Goal: Task Accomplishment & Management: Use online tool/utility

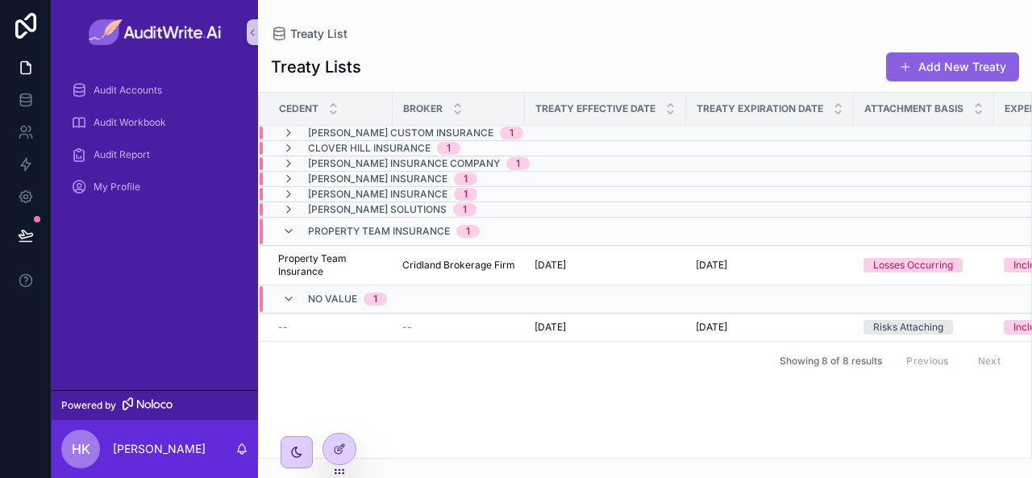
click at [335, 296] on span "No value" at bounding box center [332, 299] width 49 height 13
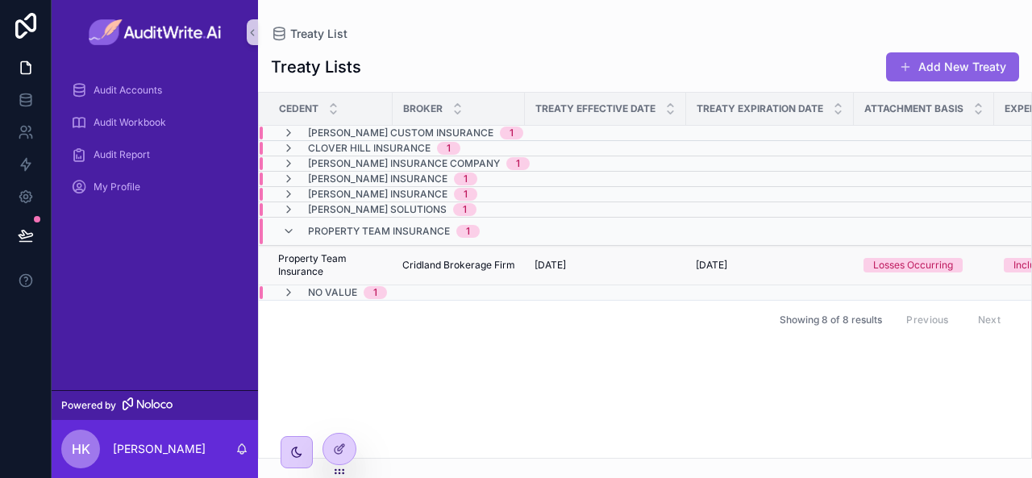
click at [290, 259] on span "Property Team Insurance" at bounding box center [330, 265] width 105 height 26
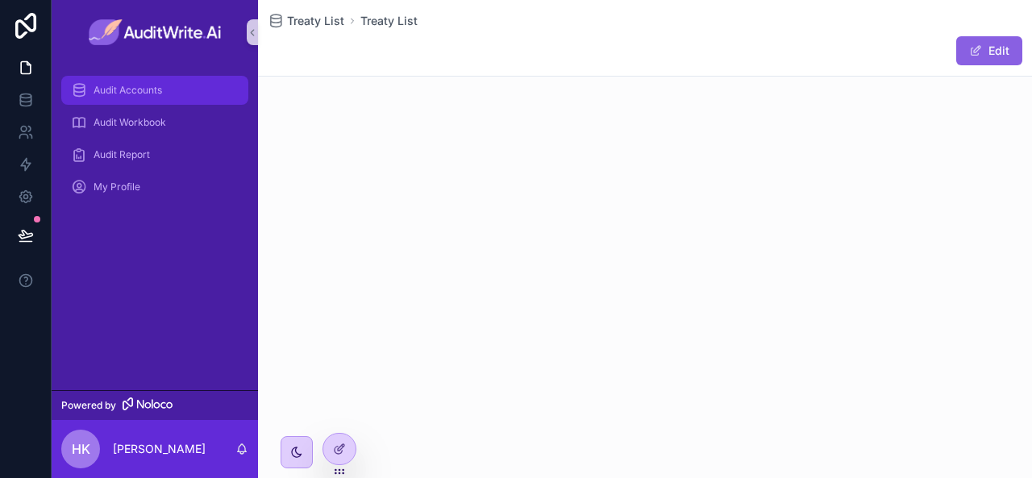
click at [144, 88] on span "Audit Accounts" at bounding box center [128, 90] width 69 height 13
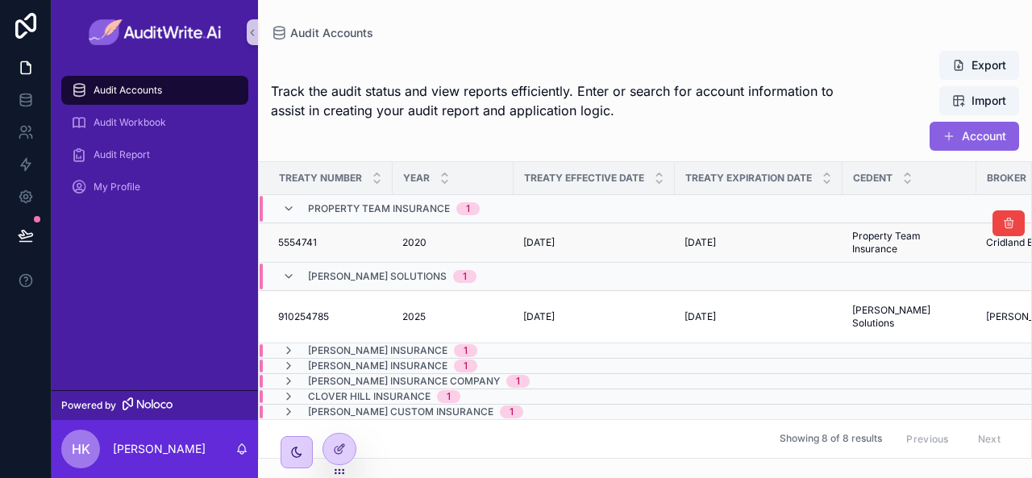
click at [307, 242] on span "5554741" at bounding box center [297, 242] width 39 height 13
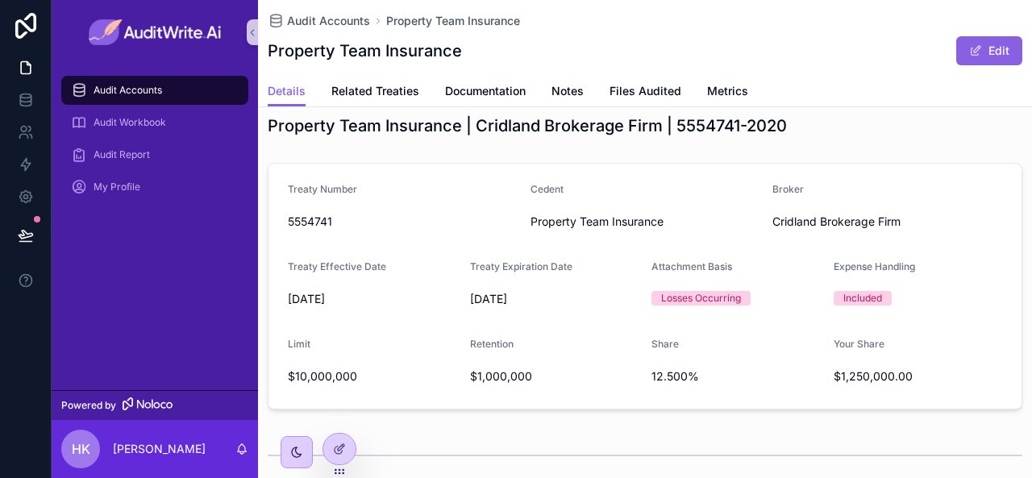
scroll to position [19, 0]
click at [165, 86] on div "Audit Accounts" at bounding box center [155, 90] width 168 height 26
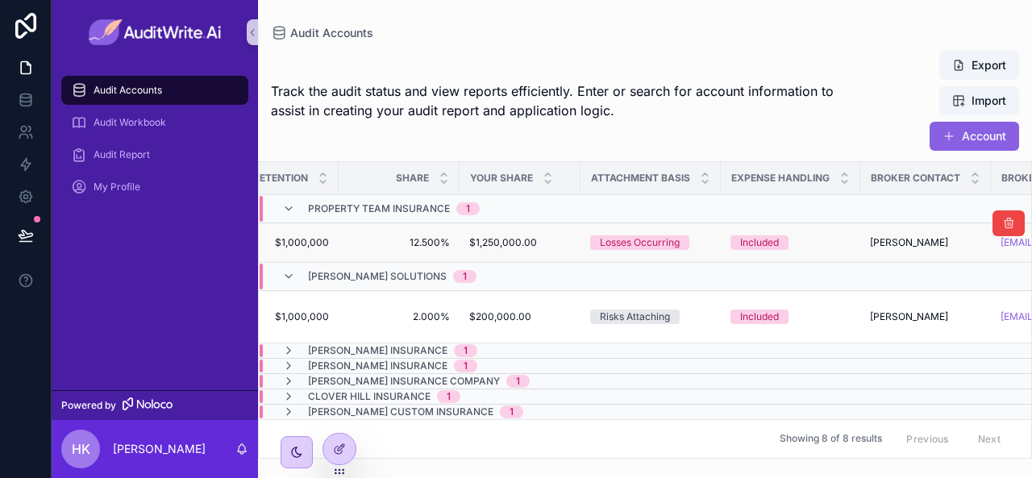
scroll to position [0, 1013]
click at [978, 138] on button "Account" at bounding box center [975, 136] width 90 height 29
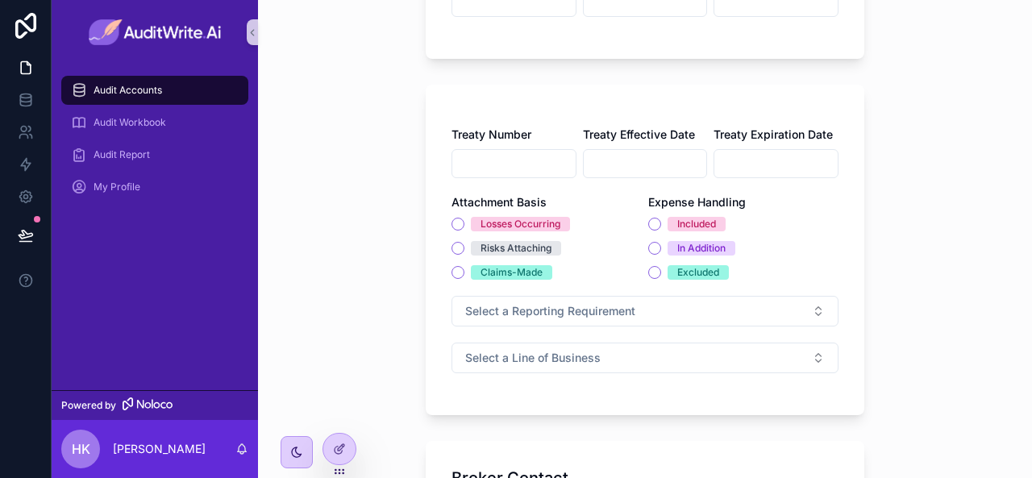
scroll to position [252, 0]
click at [150, 90] on span "Audit Accounts" at bounding box center [128, 90] width 69 height 13
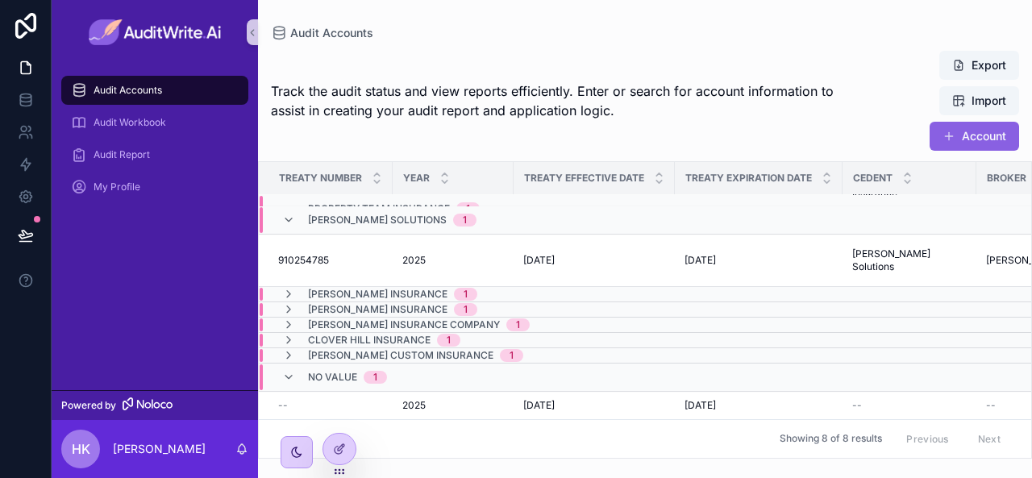
scroll to position [62, 0]
drag, startPoint x: 769, startPoint y: 430, endPoint x: 873, endPoint y: 428, distance: 104.1
click at [873, 428] on div "Showing 8 of 8 results Previous Next" at bounding box center [645, 438] width 773 height 39
click at [922, 428] on div "Previous Next" at bounding box center [953, 439] width 117 height 25
click at [984, 427] on div "Previous Next" at bounding box center [953, 439] width 117 height 25
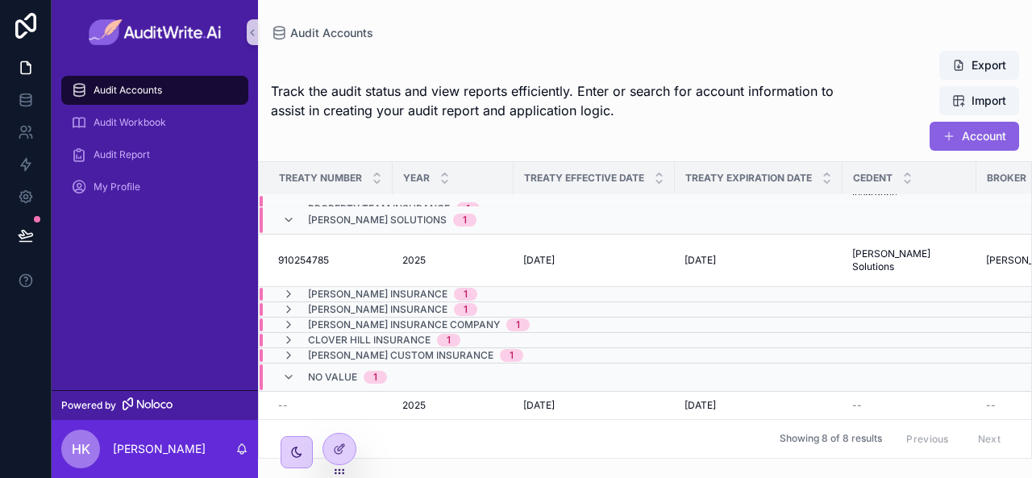
click at [908, 434] on div "Previous Next" at bounding box center [953, 439] width 117 height 25
click at [326, 254] on span "910254785" at bounding box center [303, 260] width 51 height 13
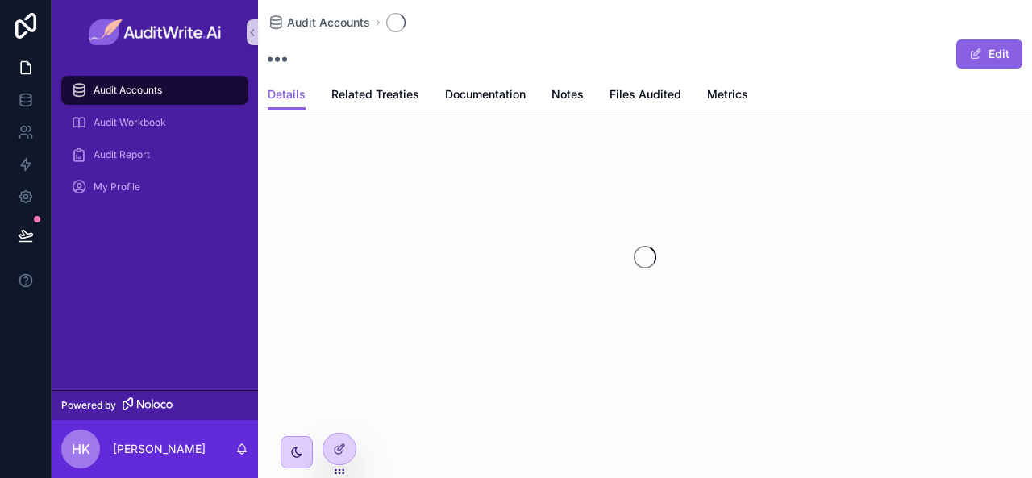
scroll to position [9, 0]
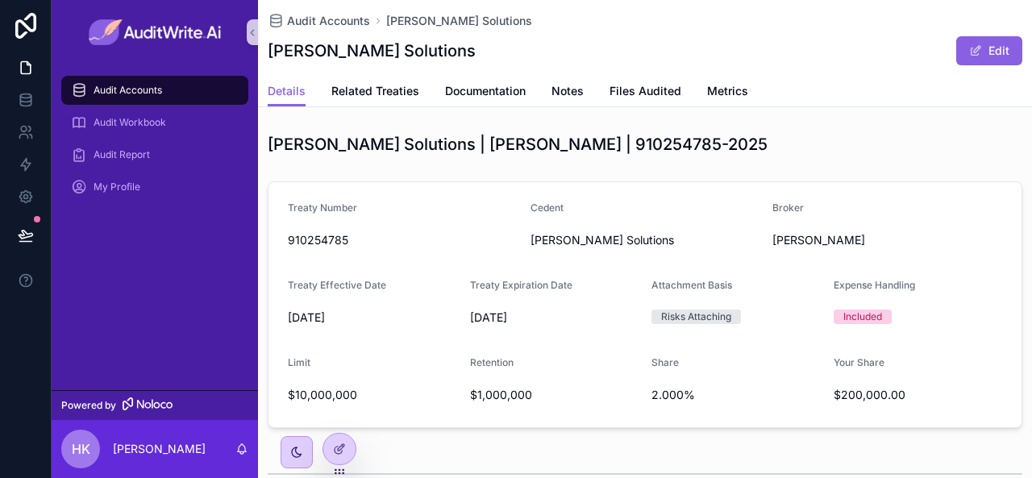
click at [189, 90] on div "Audit Accounts" at bounding box center [155, 90] width 168 height 26
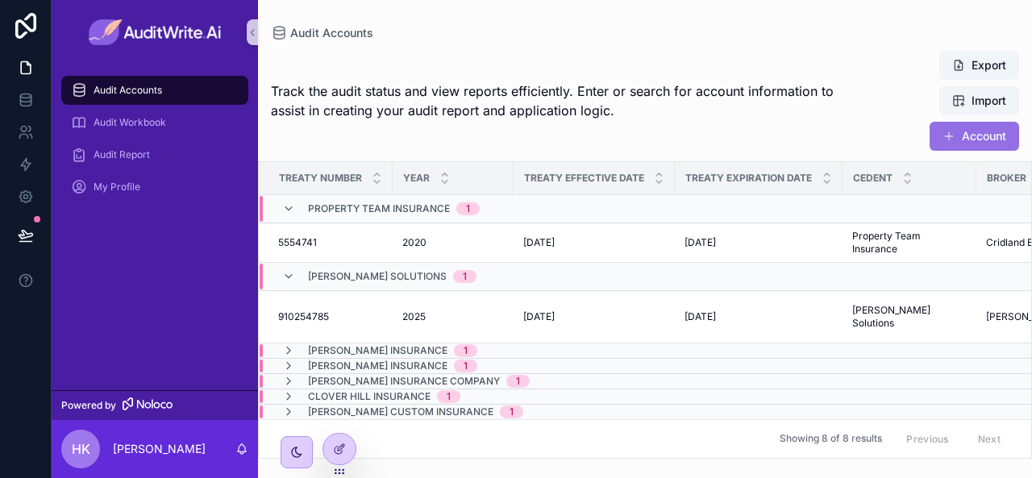
click at [982, 140] on button "Account" at bounding box center [975, 136] width 90 height 29
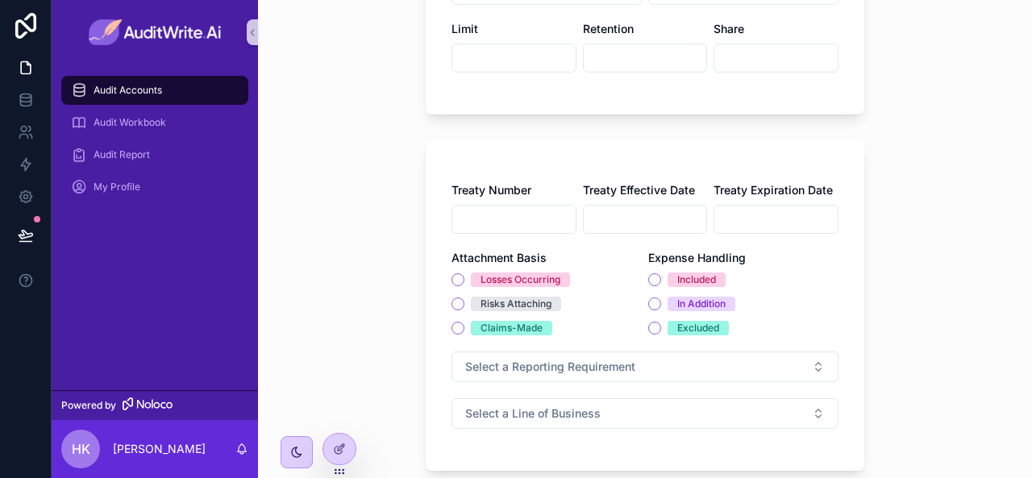
scroll to position [335, 0]
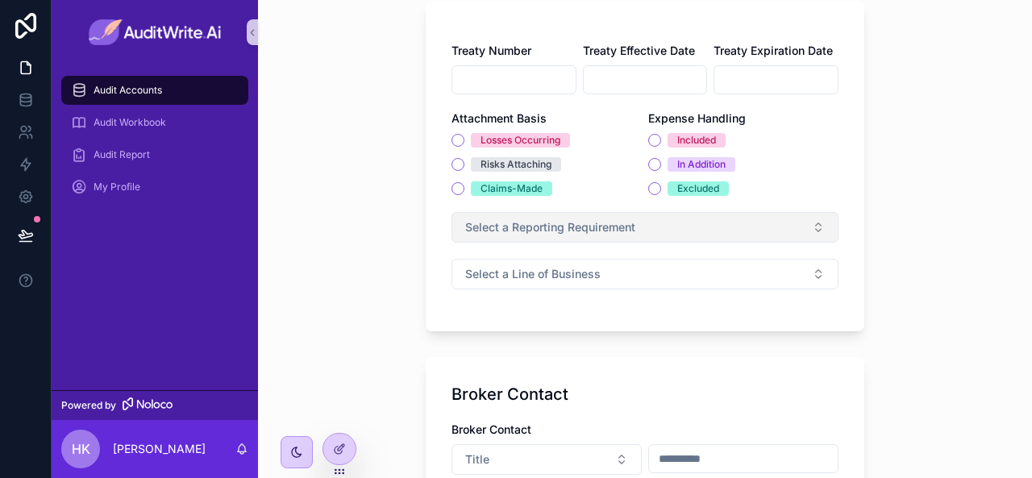
click at [510, 227] on span "Select a Reporting Requirement" at bounding box center [550, 227] width 170 height 16
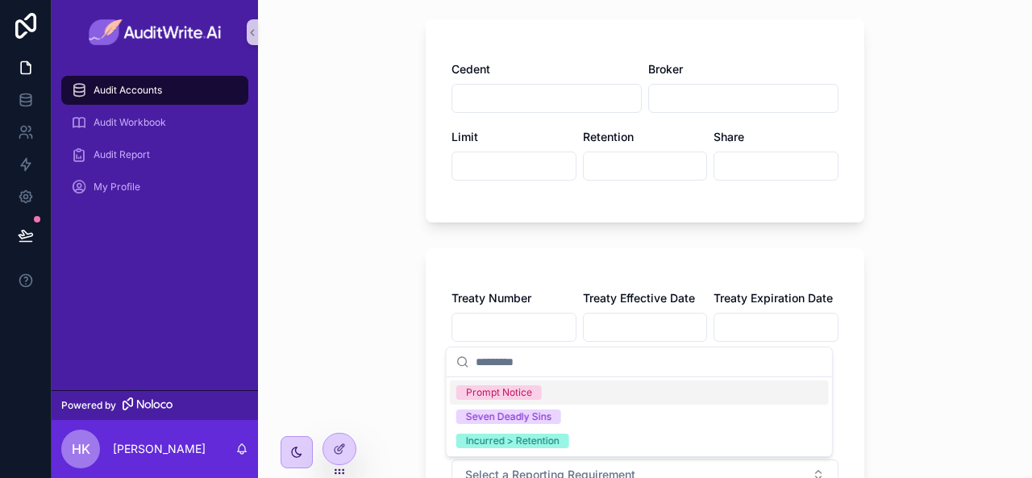
scroll to position [0, 0]
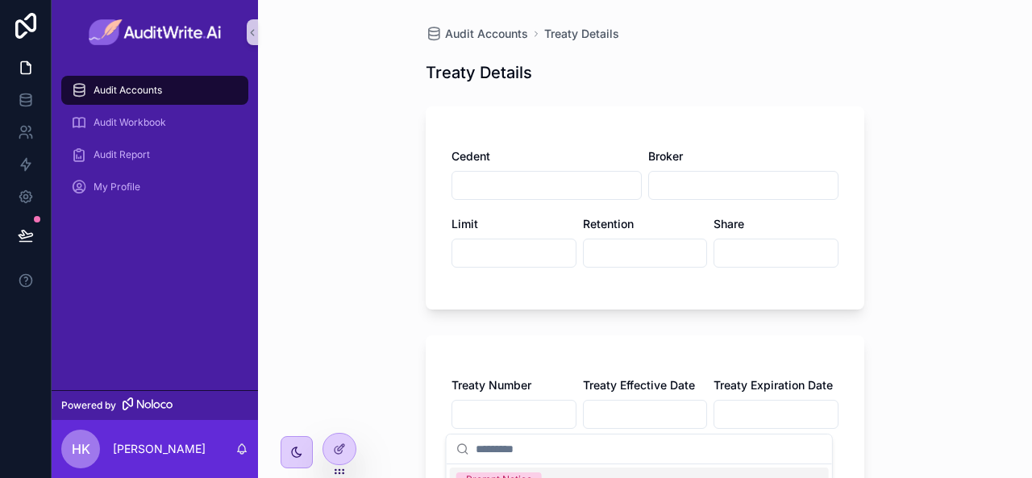
click at [146, 89] on span "Audit Accounts" at bounding box center [128, 90] width 69 height 13
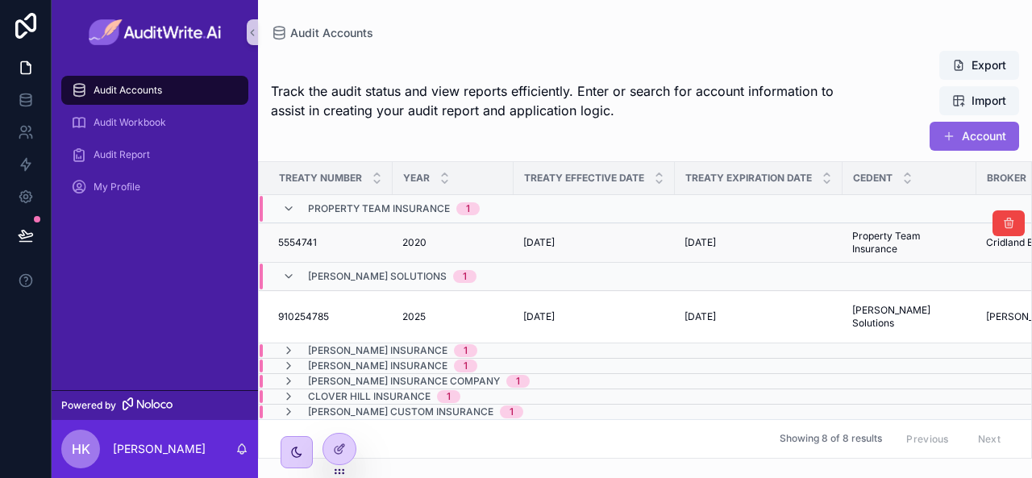
click at [307, 240] on span "5554741" at bounding box center [297, 242] width 39 height 13
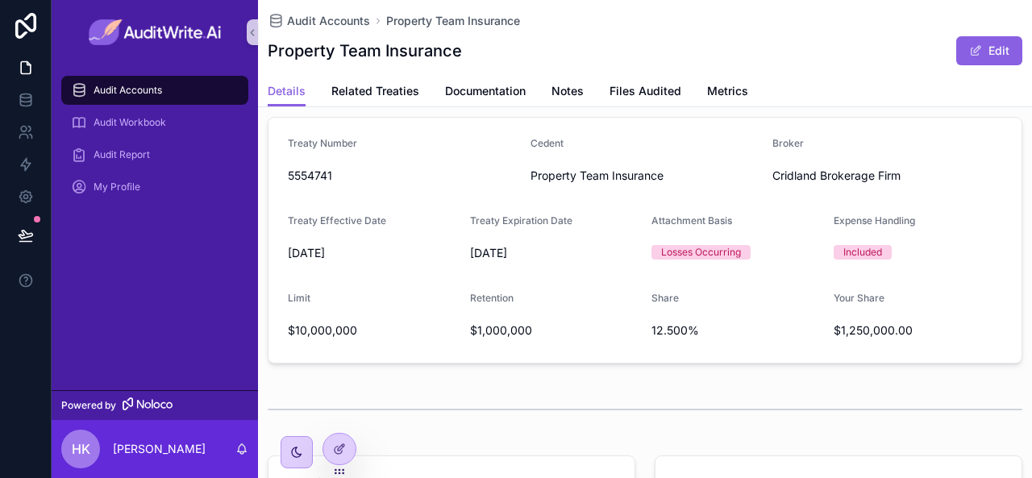
scroll to position [60, 0]
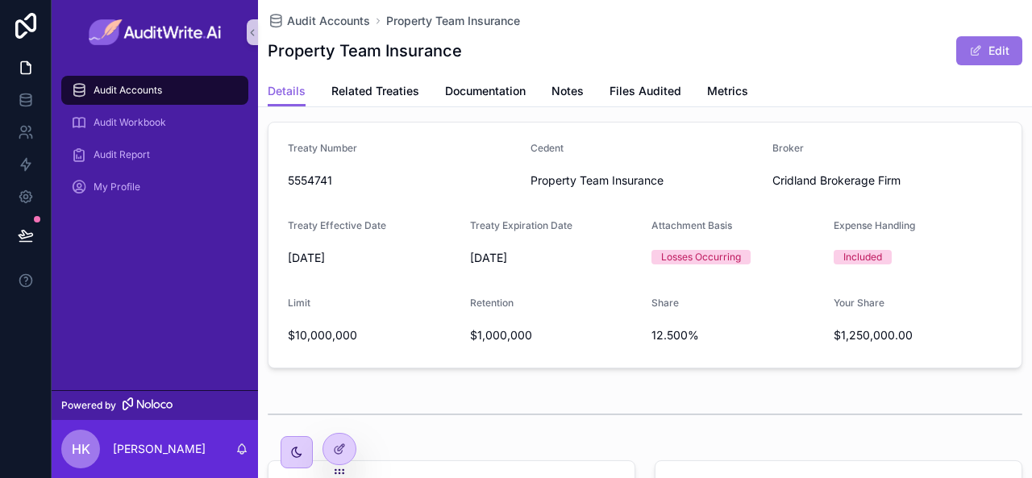
click at [970, 44] on span "scrollable content" at bounding box center [976, 50] width 13 height 13
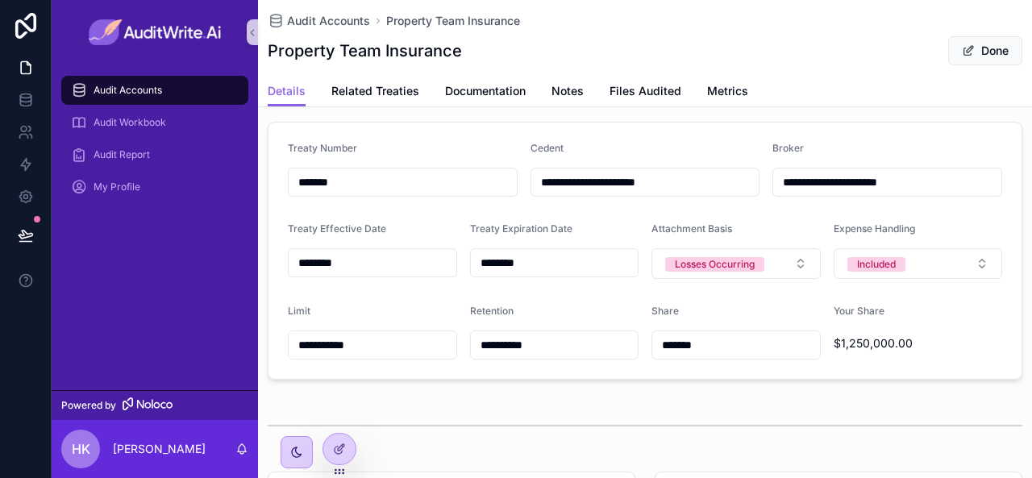
scroll to position [292, 0]
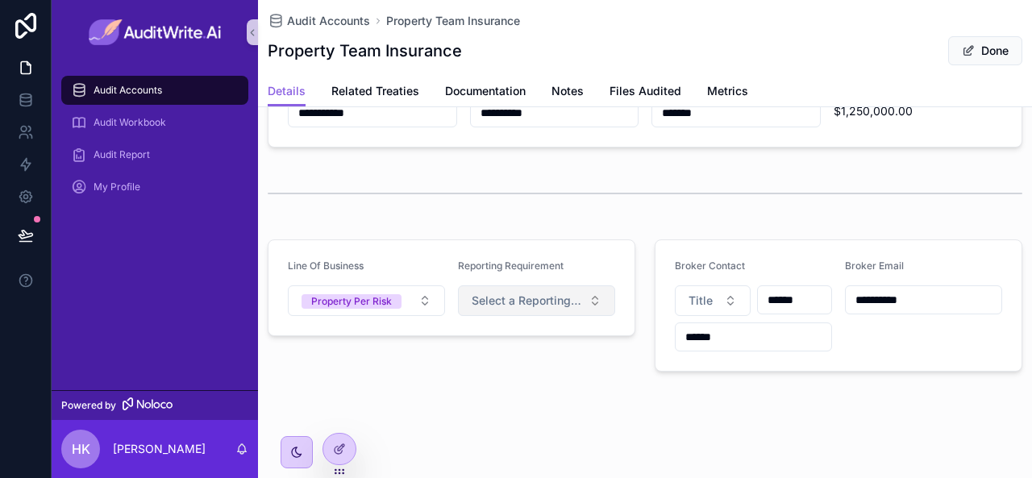
click at [521, 299] on span "Select a Reporting Requirement" at bounding box center [527, 301] width 111 height 16
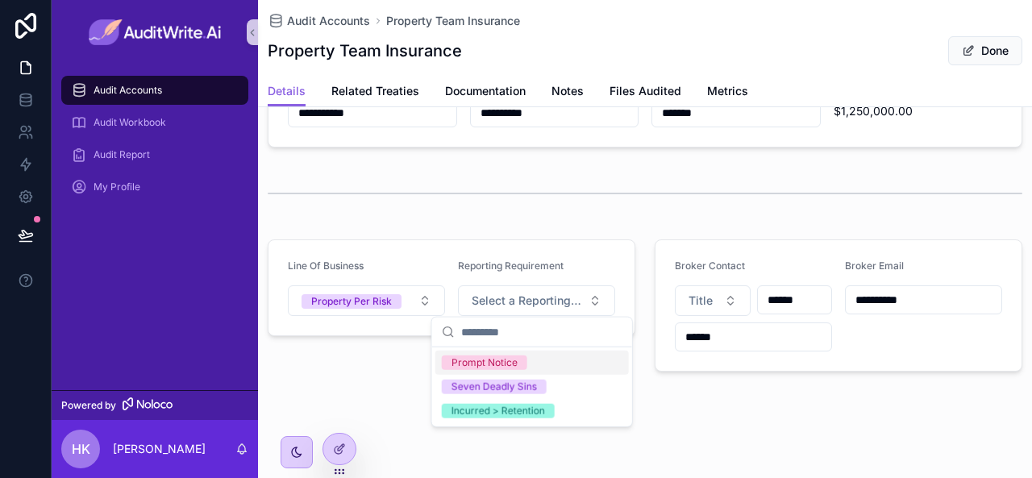
click at [478, 369] on div "Prompt Notice" at bounding box center [485, 363] width 66 height 15
click at [369, 380] on div "**********" at bounding box center [645, 95] width 774 height 774
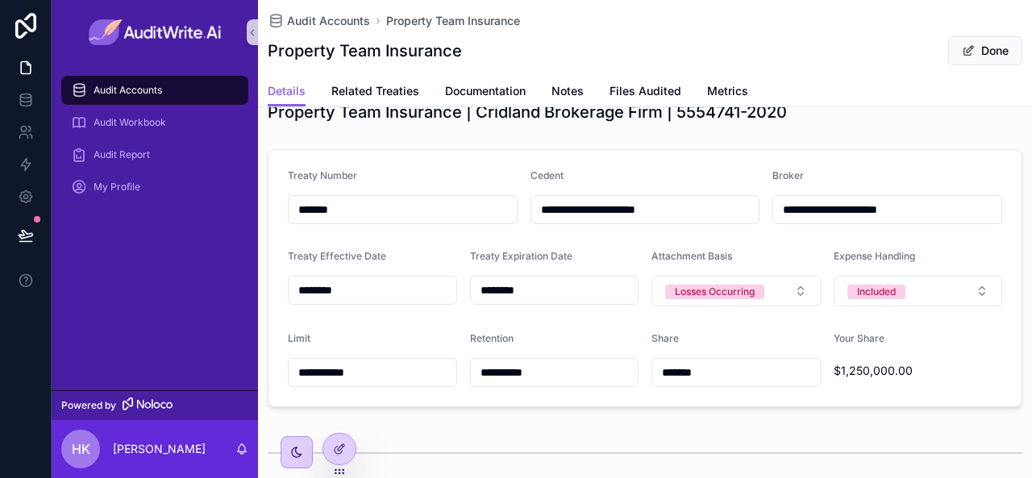
scroll to position [29, 0]
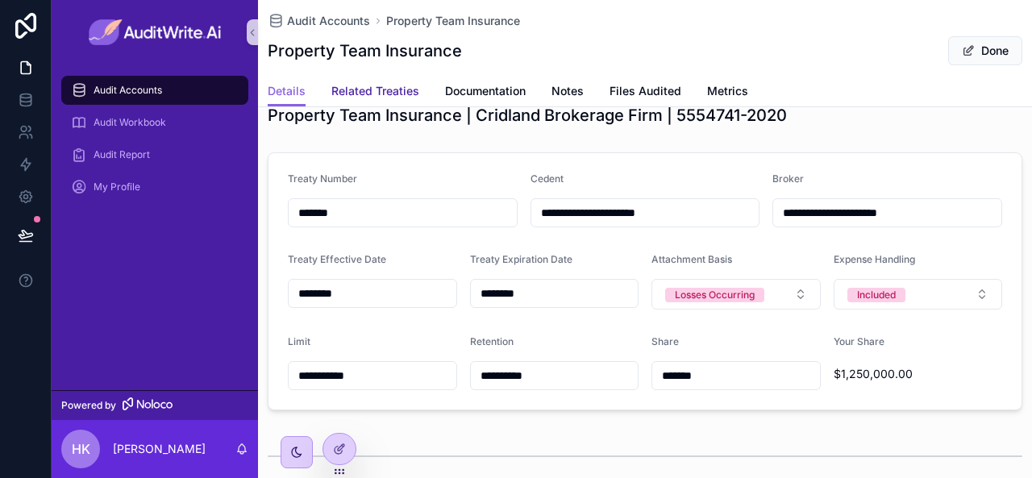
click at [344, 86] on span "Related Treaties" at bounding box center [376, 91] width 88 height 16
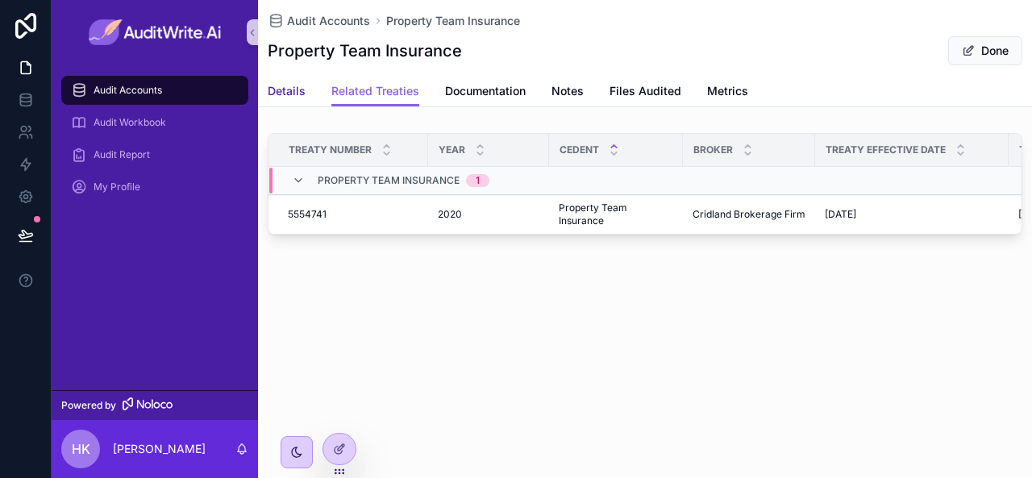
click at [288, 93] on span "Details" at bounding box center [287, 91] width 38 height 16
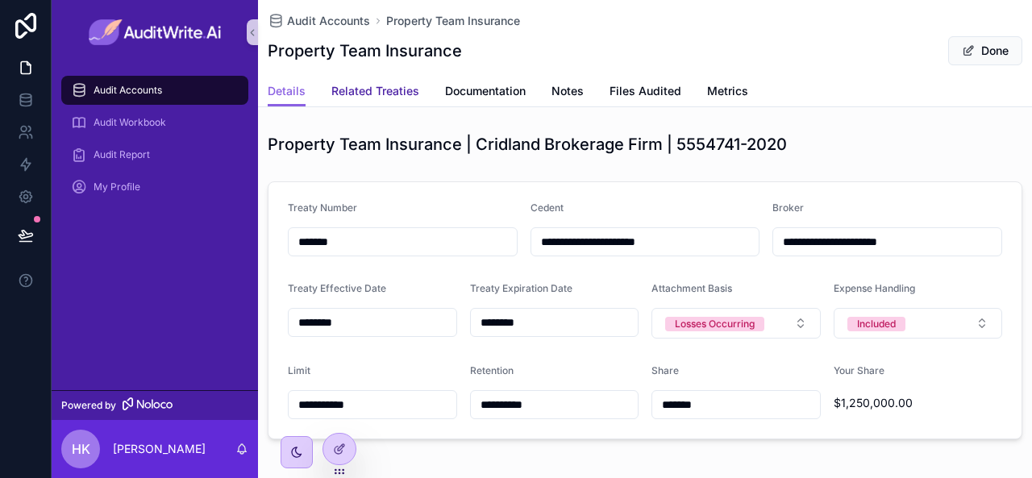
click at [371, 94] on span "Related Treaties" at bounding box center [376, 91] width 88 height 16
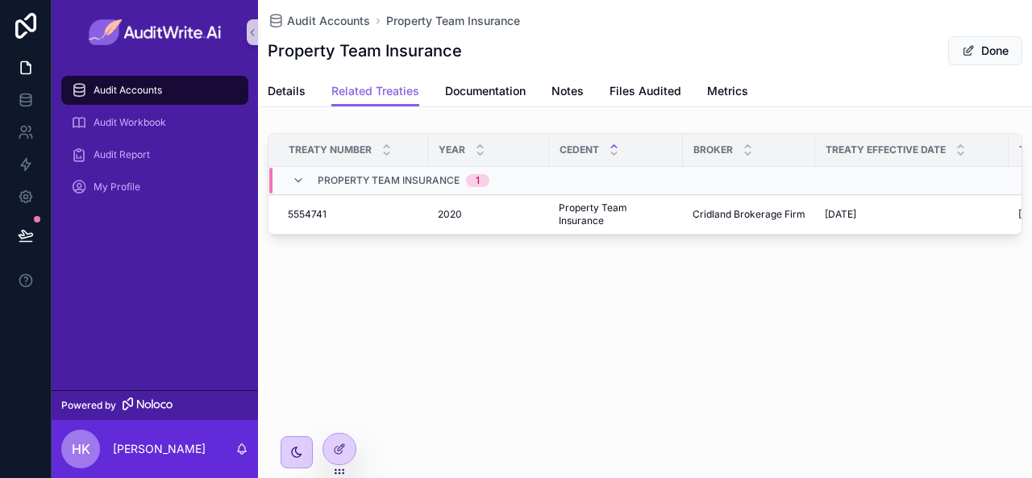
click at [137, 95] on span "Audit Accounts" at bounding box center [128, 90] width 69 height 13
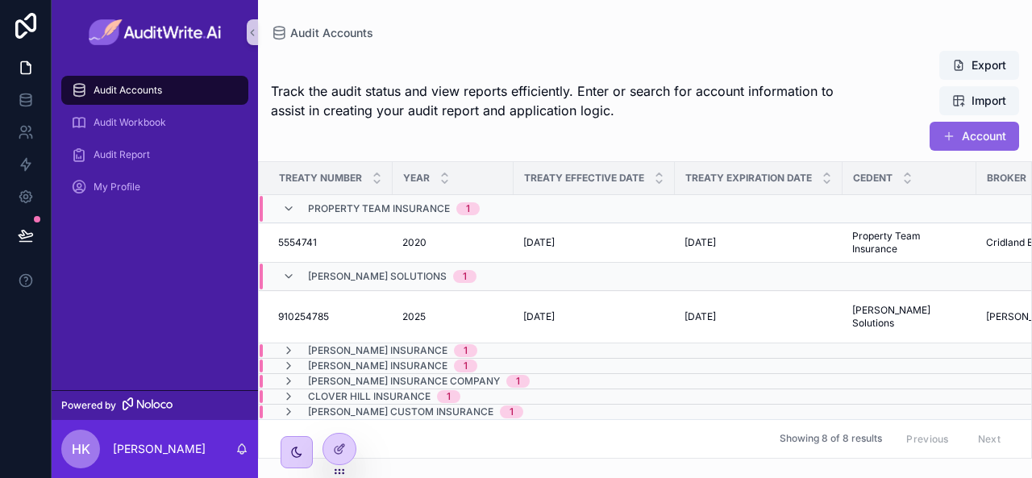
click at [193, 90] on div "Audit Accounts" at bounding box center [155, 90] width 168 height 26
click at [129, 96] on span "Audit Accounts" at bounding box center [128, 90] width 69 height 13
click at [950, 139] on span "scrollable content" at bounding box center [949, 136] width 13 height 13
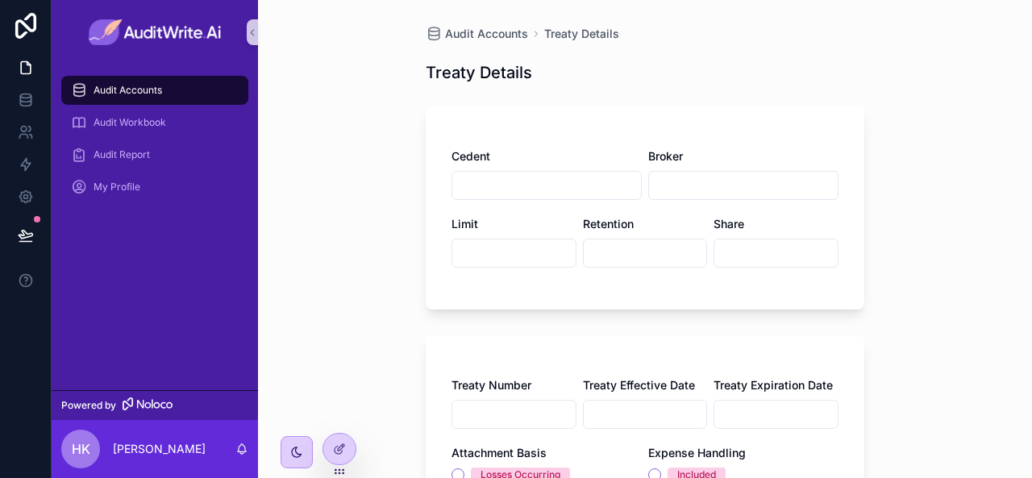
click at [181, 91] on div "Audit Accounts" at bounding box center [155, 90] width 168 height 26
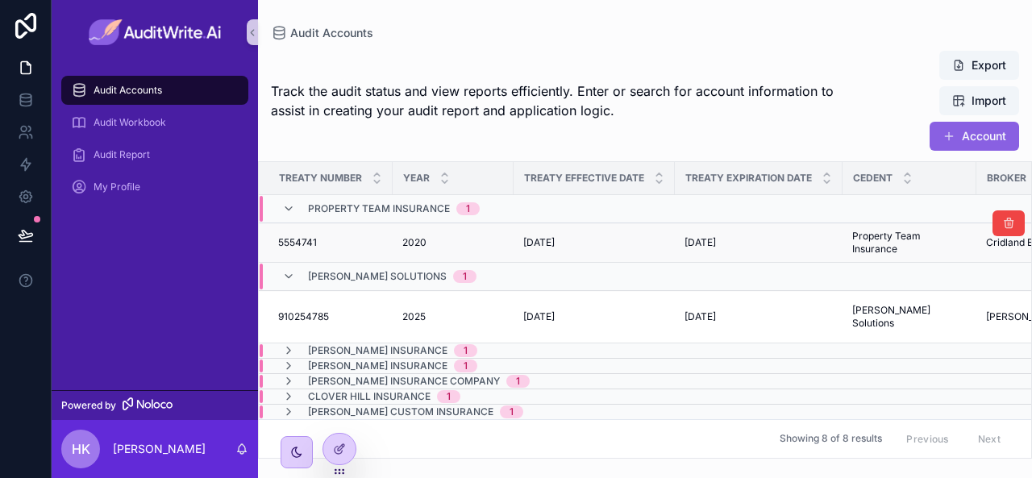
click at [305, 240] on span "5554741" at bounding box center [297, 242] width 39 height 13
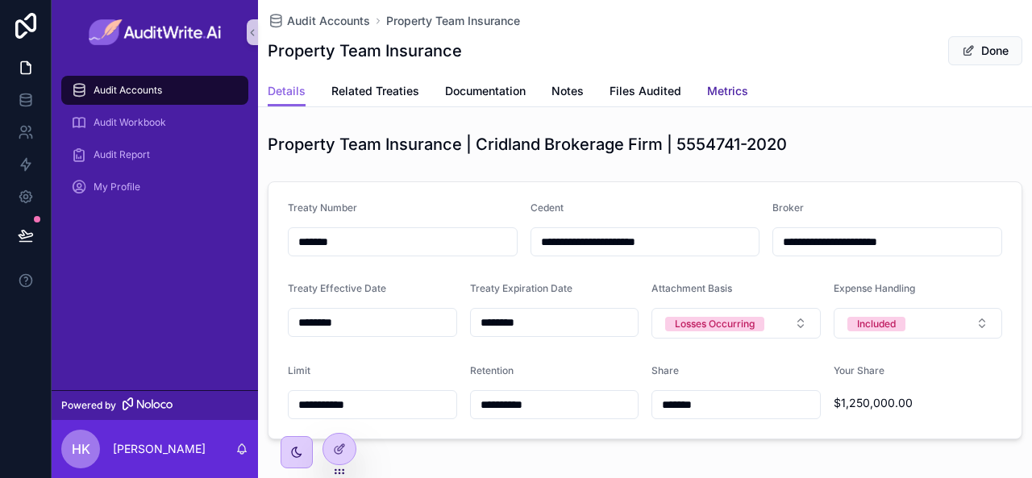
click at [717, 88] on span "Metrics" at bounding box center [727, 91] width 41 height 16
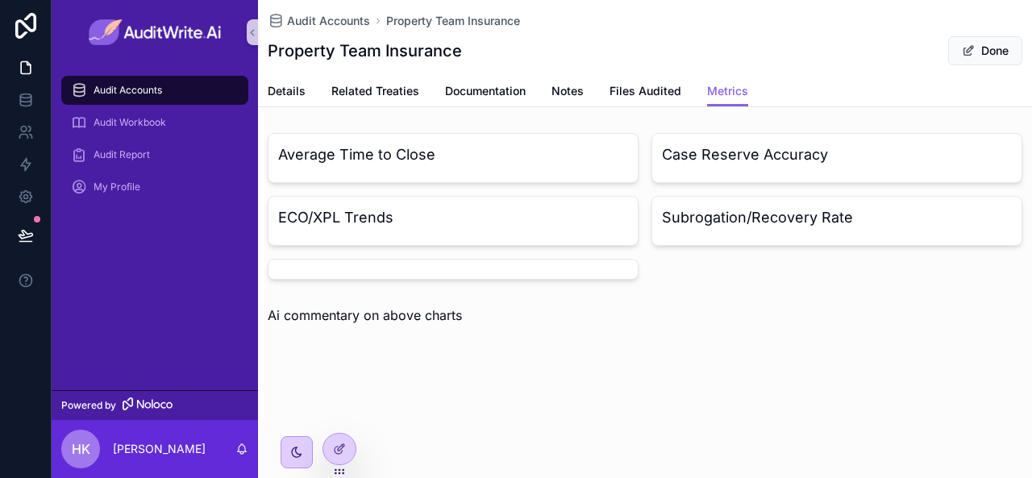
click at [453, 140] on div "Average Time to Close" at bounding box center [453, 158] width 371 height 50
click at [377, 160] on h3 "Average Time to Close" at bounding box center [453, 155] width 350 height 23
click at [378, 229] on div "ECO/XPL Trends" at bounding box center [453, 221] width 371 height 50
drag, startPoint x: 747, startPoint y: 231, endPoint x: 740, endPoint y: 178, distance: 52.8
click at [745, 219] on div "Subrogation/Recovery Rate" at bounding box center [837, 221] width 371 height 50
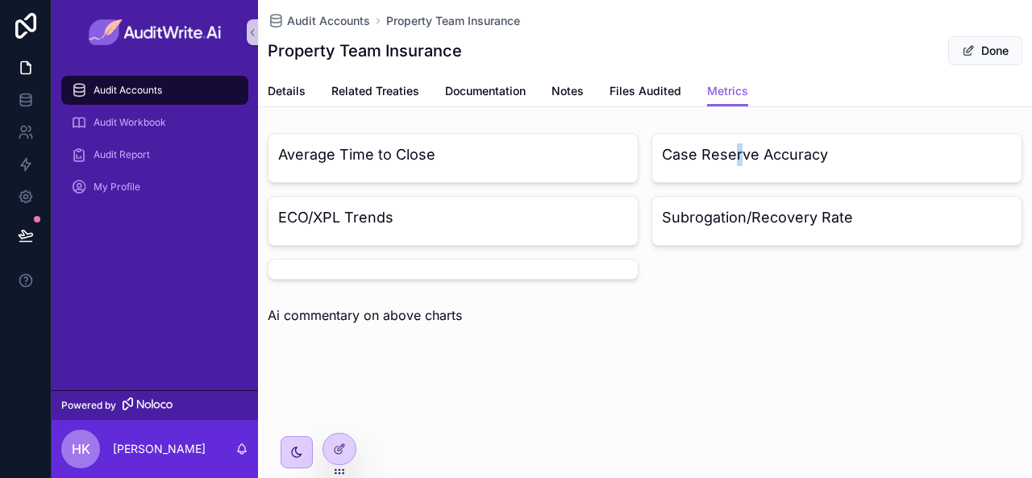
drag, startPoint x: 737, startPoint y: 152, endPoint x: 689, endPoint y: 154, distance: 48.5
click at [734, 154] on h3 "Case Reserve Accuracy" at bounding box center [837, 155] width 350 height 23
click at [498, 156] on h3 "Average Time to Close" at bounding box center [453, 155] width 350 height 23
click at [364, 312] on span "Ai commentary on above charts" at bounding box center [365, 315] width 194 height 16
click at [446, 159] on h3 "Average Time to Close" at bounding box center [453, 155] width 350 height 23
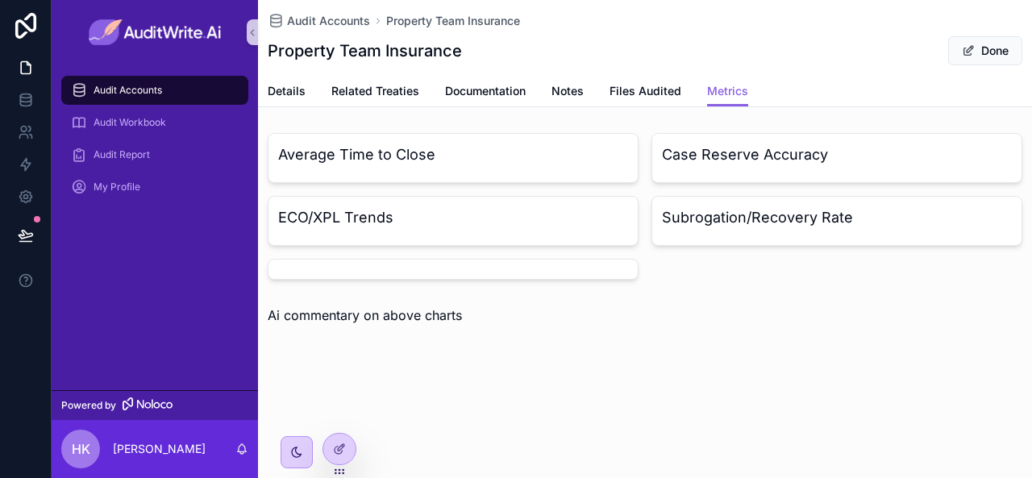
drag, startPoint x: 453, startPoint y: 222, endPoint x: 689, endPoint y: 193, distance: 237.3
click at [461, 219] on h3 "ECO/XPL Trends" at bounding box center [453, 217] width 350 height 23
click at [787, 183] on div "Average Time to Close Case Reserve Accuracy ECO/XPL Trends Subrogation/Recovery…" at bounding box center [645, 206] width 755 height 147
click at [369, 293] on div "Average Time to Close Case Reserve Accuracy ECO/XPL Trends Subrogation/Recovery…" at bounding box center [645, 229] width 774 height 205
drag, startPoint x: 259, startPoint y: 311, endPoint x: 466, endPoint y: 318, distance: 207.4
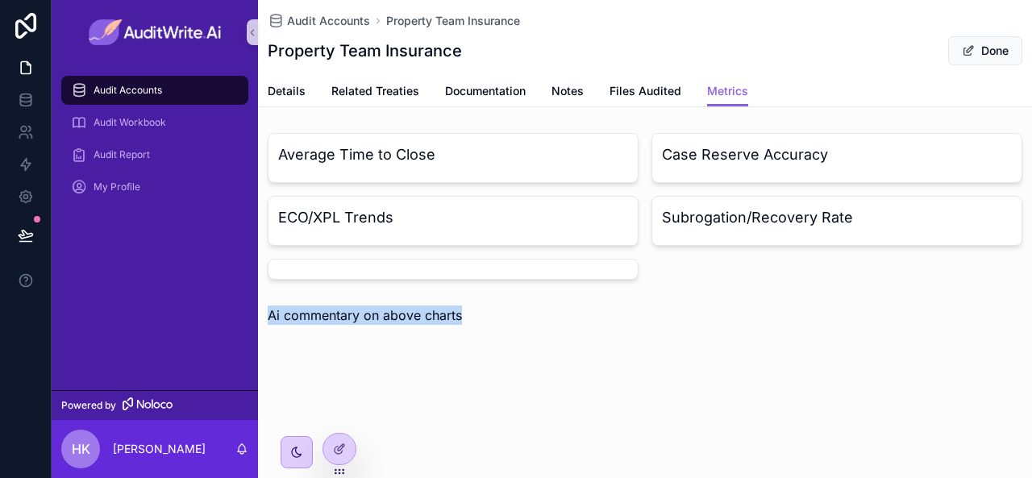
click at [466, 317] on div "Ai commentary on above charts" at bounding box center [645, 315] width 774 height 32
click at [428, 394] on div "Audit Accounts Property Team Insurance Property Team Insurance Done Metrics Det…" at bounding box center [645, 217] width 774 height 435
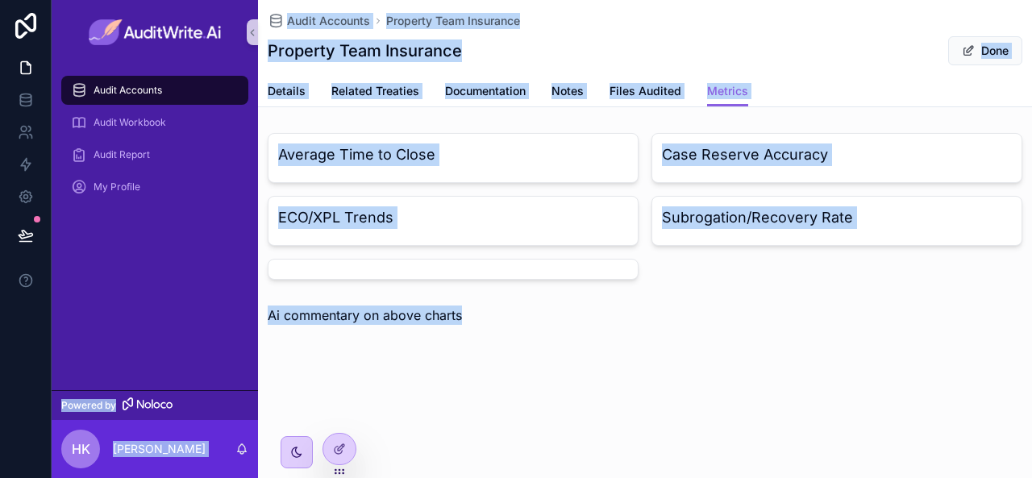
drag, startPoint x: 486, startPoint y: 323, endPoint x: 260, endPoint y: 314, distance: 226.9
click at [257, 314] on div "Audit Accounts Audit Workbook Audit Report My Profile Powered by HK [PERSON_NAM…" at bounding box center [542, 239] width 981 height 478
click at [564, 357] on div "Audit Accounts Property Team Insurance Property Team Insurance Done Metrics Det…" at bounding box center [645, 217] width 774 height 435
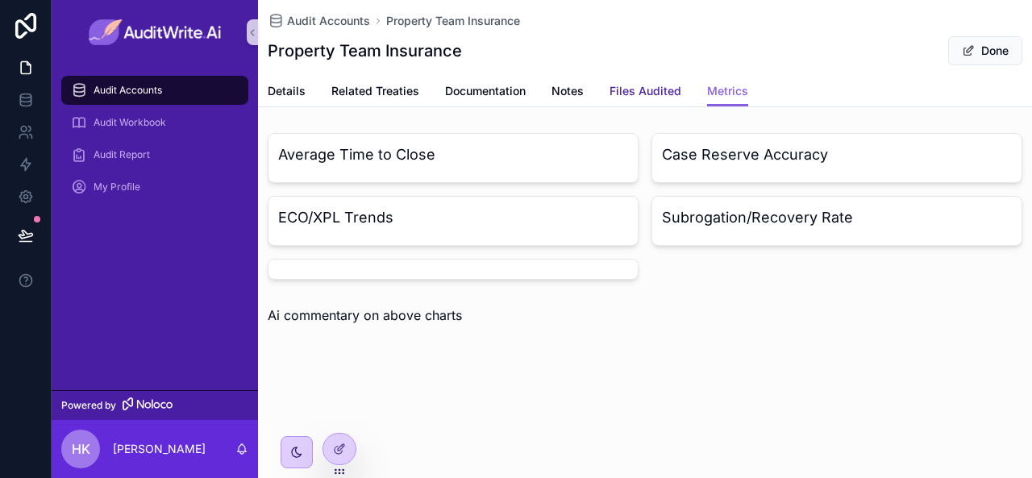
click at [619, 98] on span "Files Audited" at bounding box center [646, 91] width 72 height 16
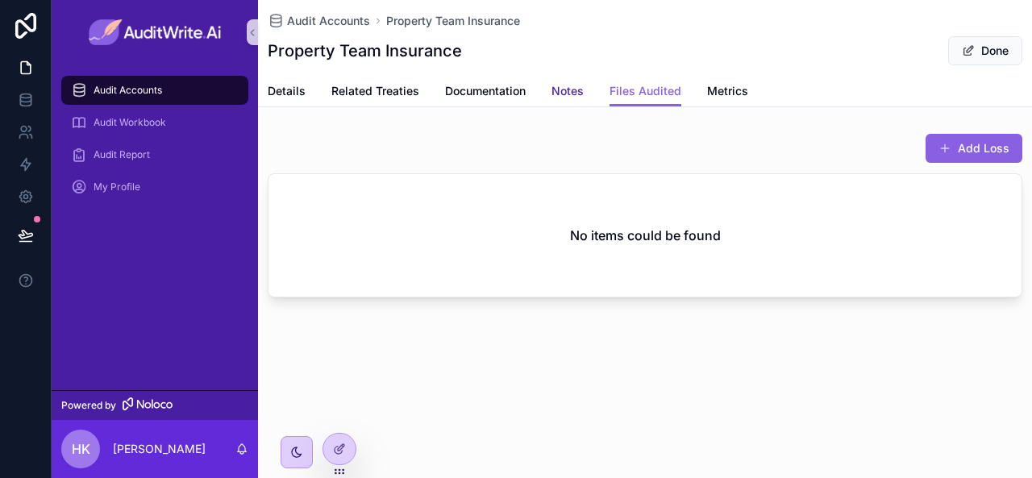
click at [561, 94] on span "Notes" at bounding box center [568, 91] width 32 height 16
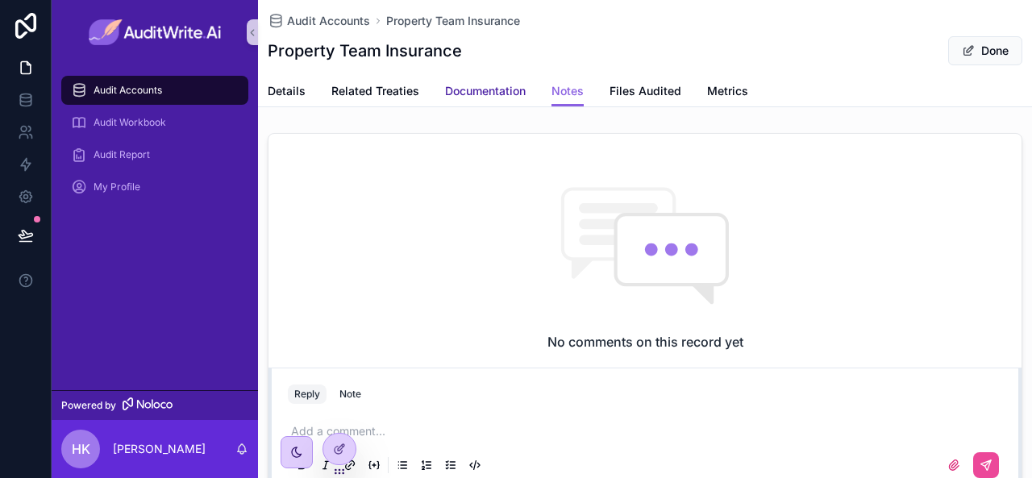
click at [480, 93] on span "Documentation" at bounding box center [485, 91] width 81 height 16
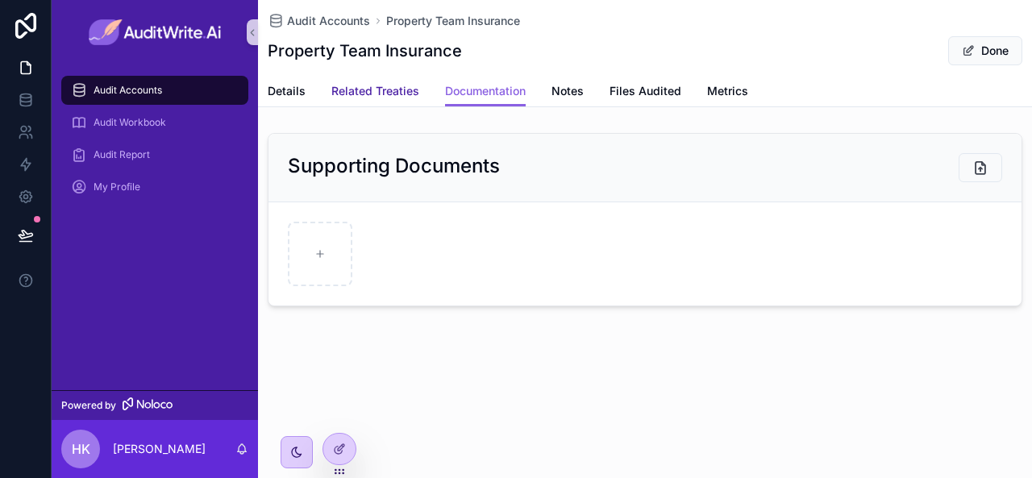
click at [386, 96] on span "Related Treaties" at bounding box center [376, 91] width 88 height 16
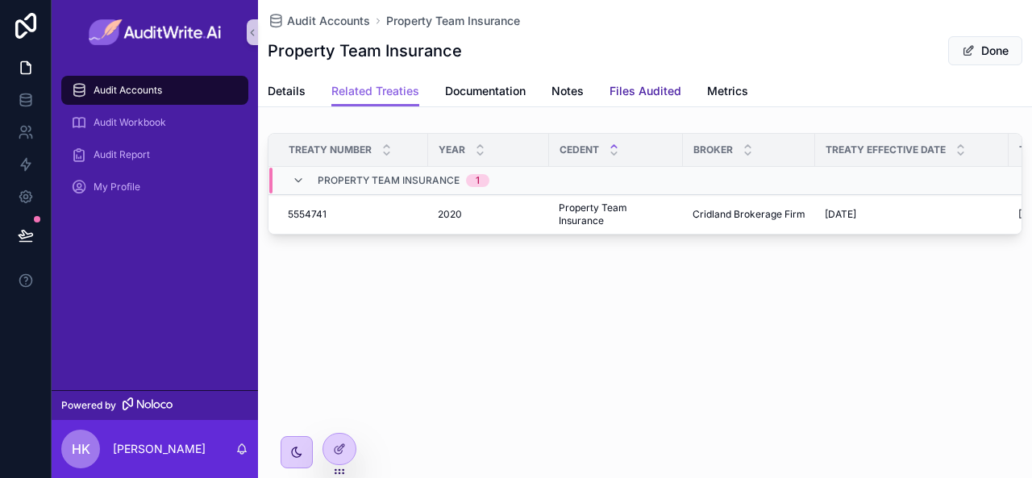
click at [628, 103] on link "Files Audited" at bounding box center [646, 93] width 72 height 32
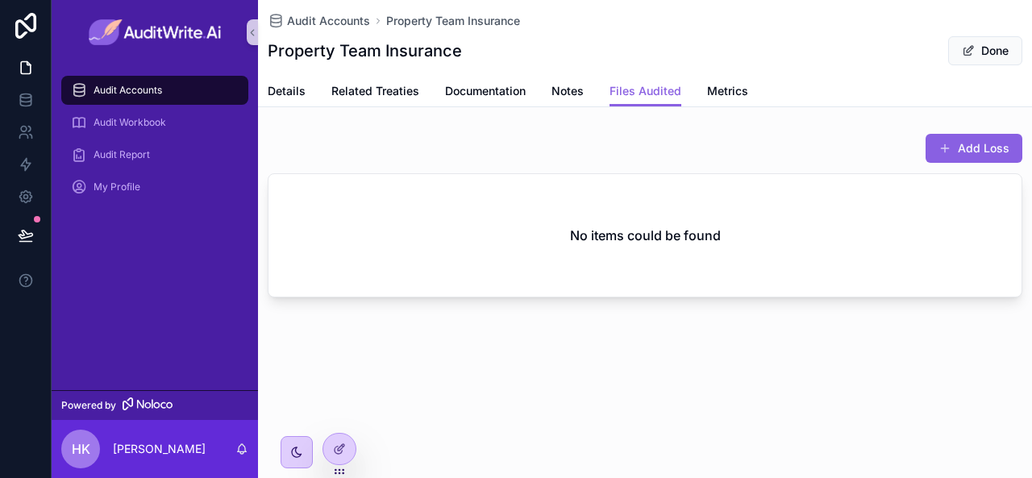
click at [89, 84] on div "Audit Accounts" at bounding box center [155, 90] width 168 height 26
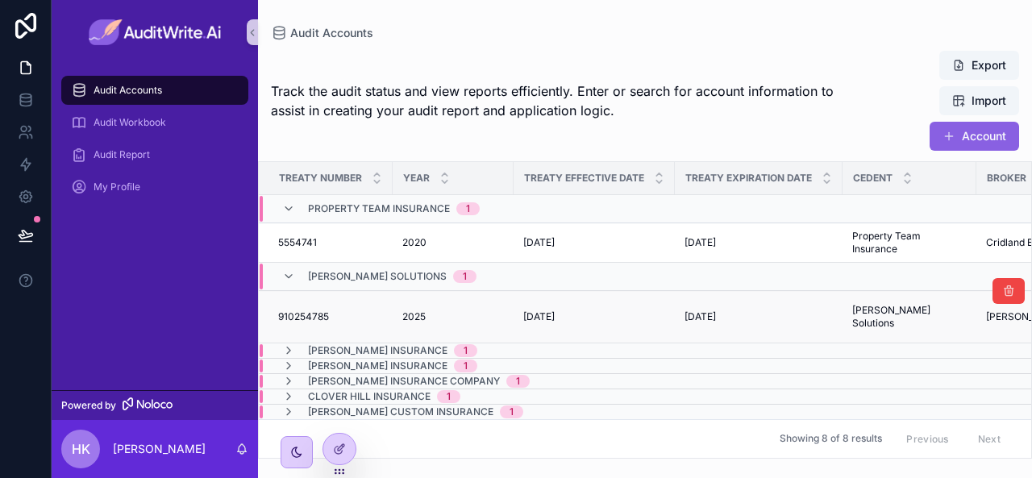
click at [299, 318] on span "910254785" at bounding box center [303, 317] width 51 height 13
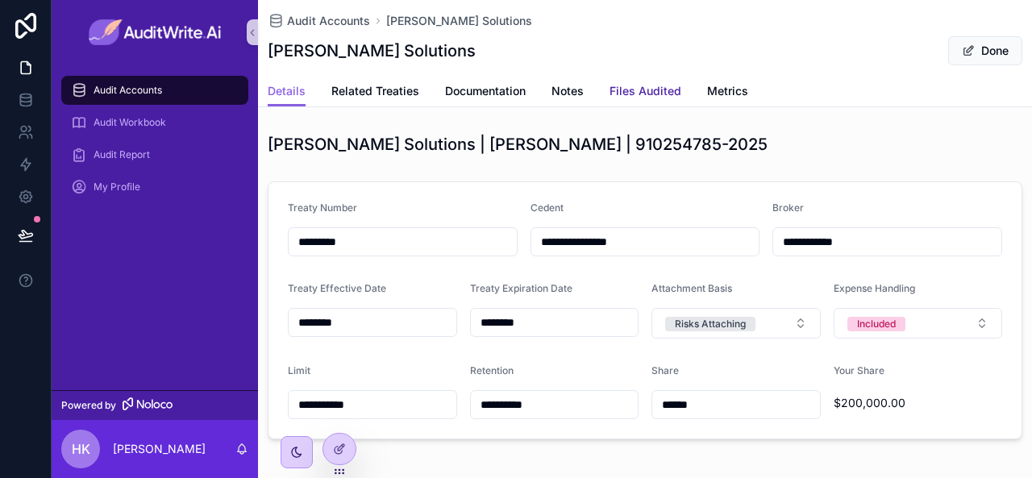
click at [620, 96] on span "Files Audited" at bounding box center [646, 91] width 72 height 16
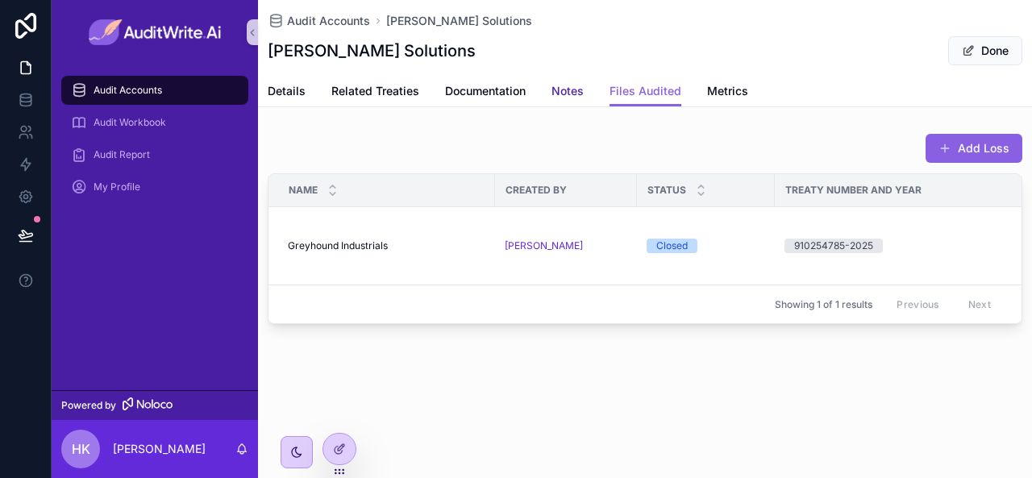
click at [571, 91] on span "Notes" at bounding box center [568, 91] width 32 height 16
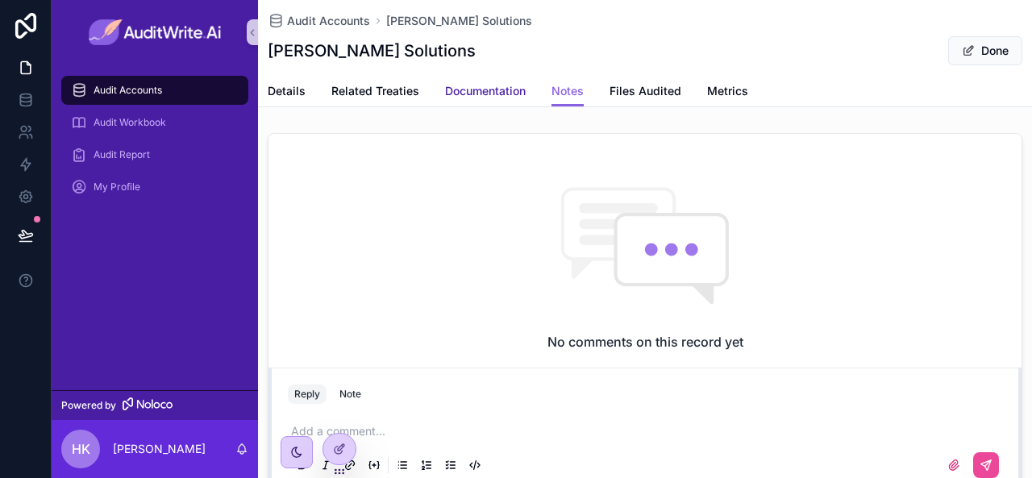
click at [473, 96] on span "Documentation" at bounding box center [485, 91] width 81 height 16
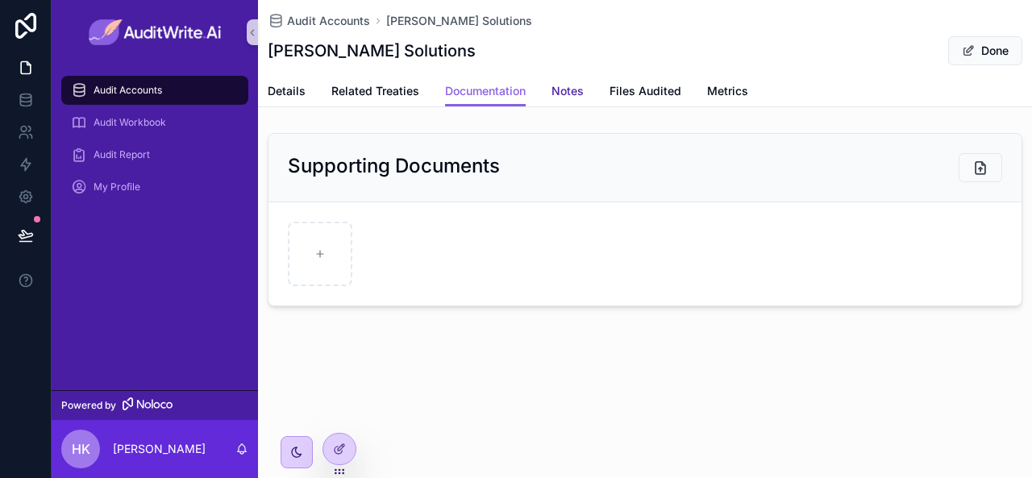
click at [569, 90] on span "Notes" at bounding box center [568, 91] width 32 height 16
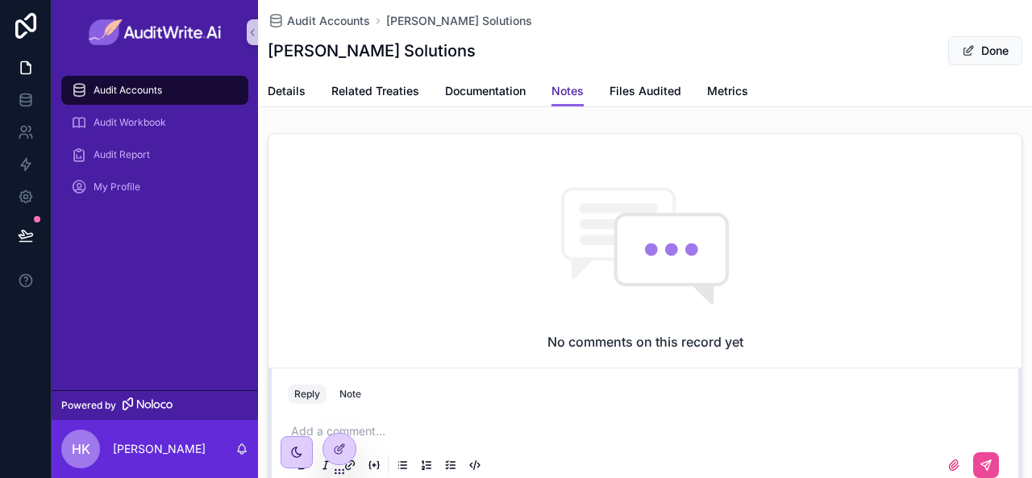
scroll to position [123, 0]
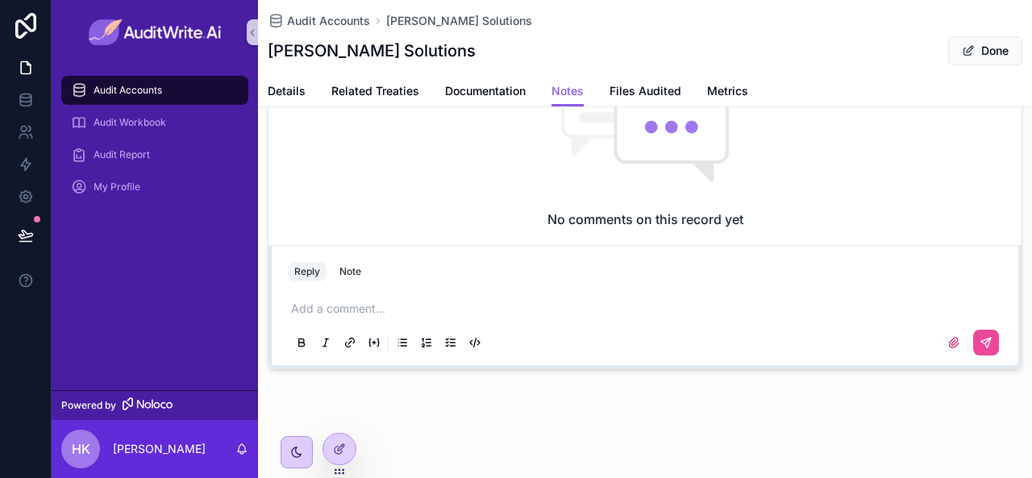
click at [348, 307] on p "scrollable content" at bounding box center [648, 309] width 715 height 16
click at [348, 277] on button "Note" at bounding box center [350, 271] width 35 height 19
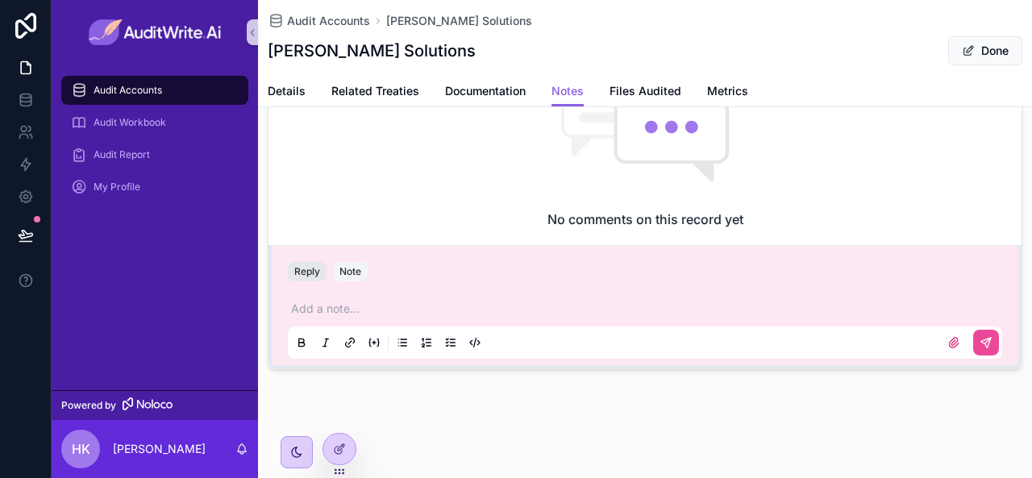
click at [307, 273] on button "Reply" at bounding box center [307, 271] width 39 height 19
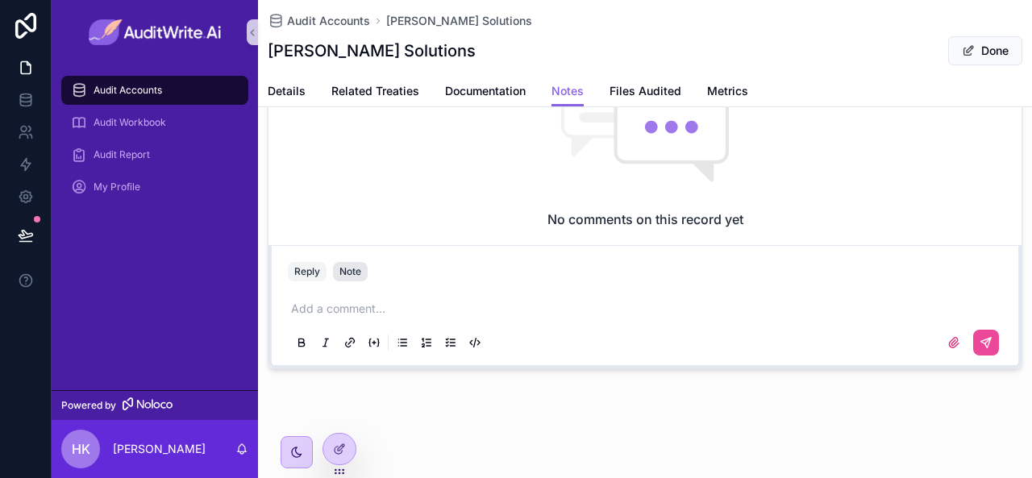
click at [361, 274] on div "Note" at bounding box center [351, 271] width 22 height 13
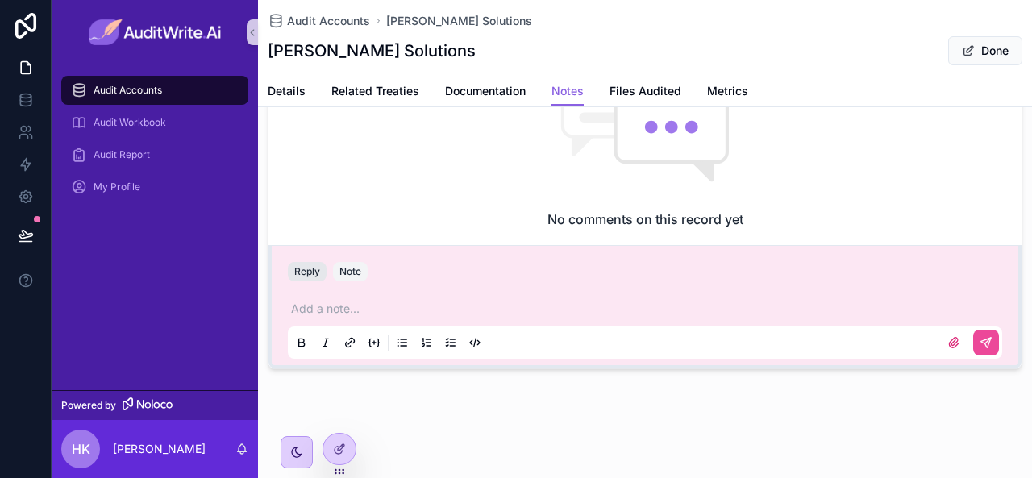
click at [308, 274] on button "Reply" at bounding box center [307, 271] width 39 height 19
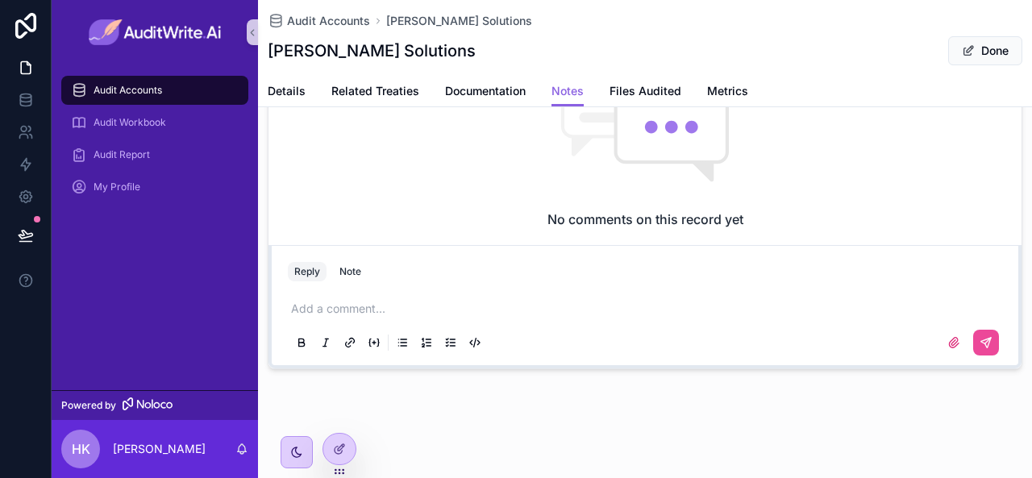
click at [358, 309] on p "scrollable content" at bounding box center [648, 309] width 715 height 16
click at [980, 346] on icon "scrollable content" at bounding box center [986, 342] width 13 height 13
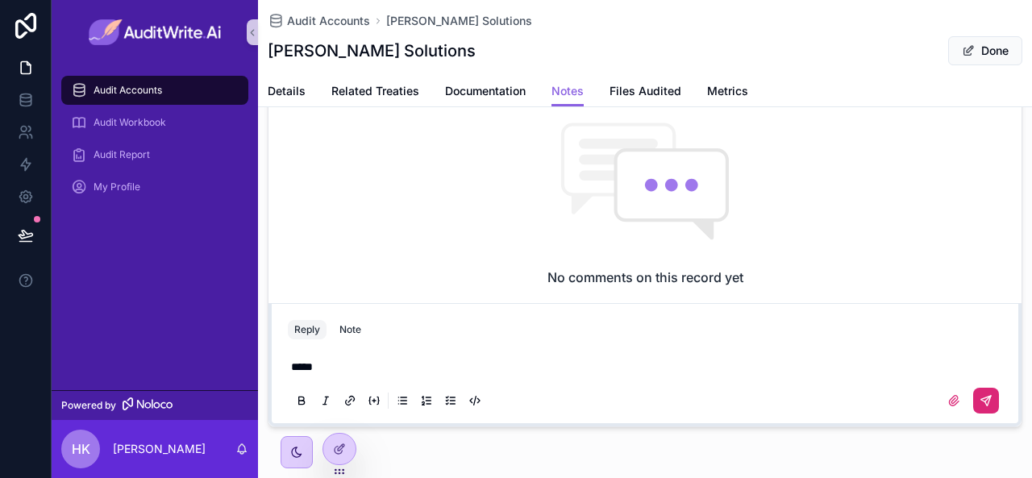
scroll to position [0, 0]
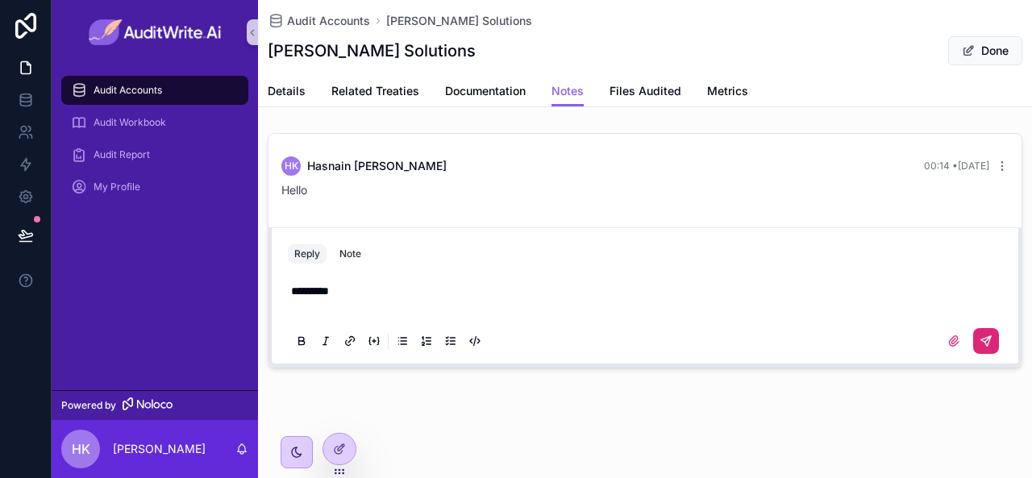
click at [995, 338] on button "scrollable content" at bounding box center [987, 341] width 26 height 26
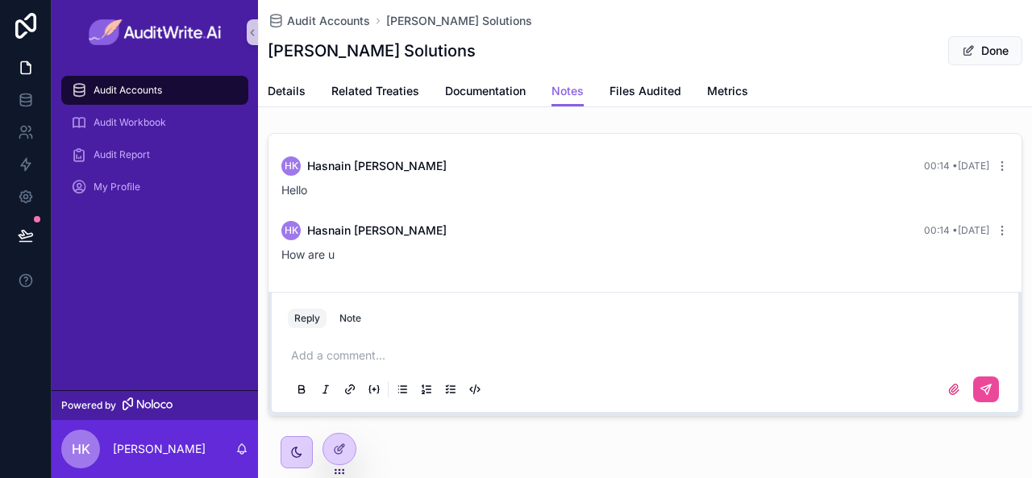
click at [308, 316] on button "Reply" at bounding box center [307, 318] width 39 height 19
click at [996, 232] on icon "scrollable content" at bounding box center [1002, 230] width 13 height 13
click at [996, 225] on icon "scrollable content" at bounding box center [1002, 230] width 13 height 13
click at [996, 162] on icon "scrollable content" at bounding box center [1002, 166] width 13 height 13
click at [996, 164] on icon "scrollable content" at bounding box center [1002, 166] width 13 height 13
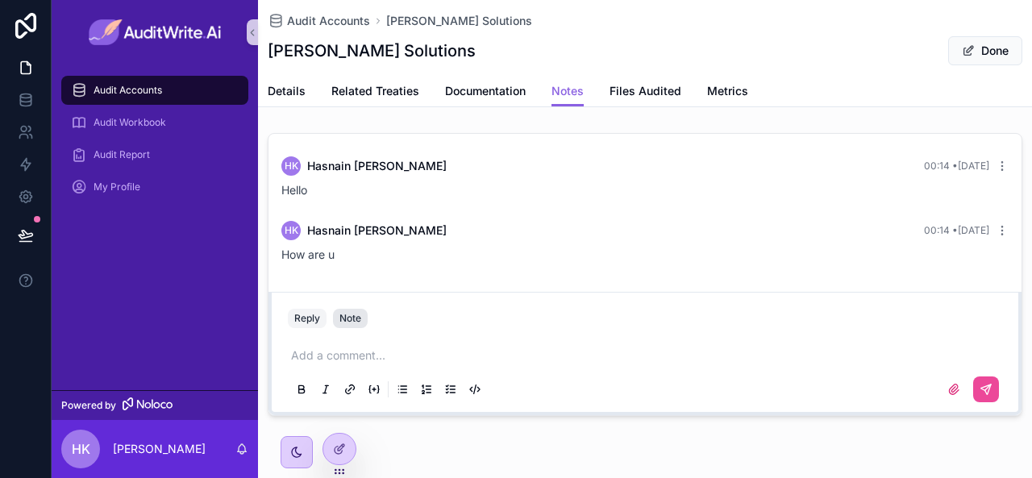
click at [349, 313] on div "Note" at bounding box center [351, 318] width 22 height 13
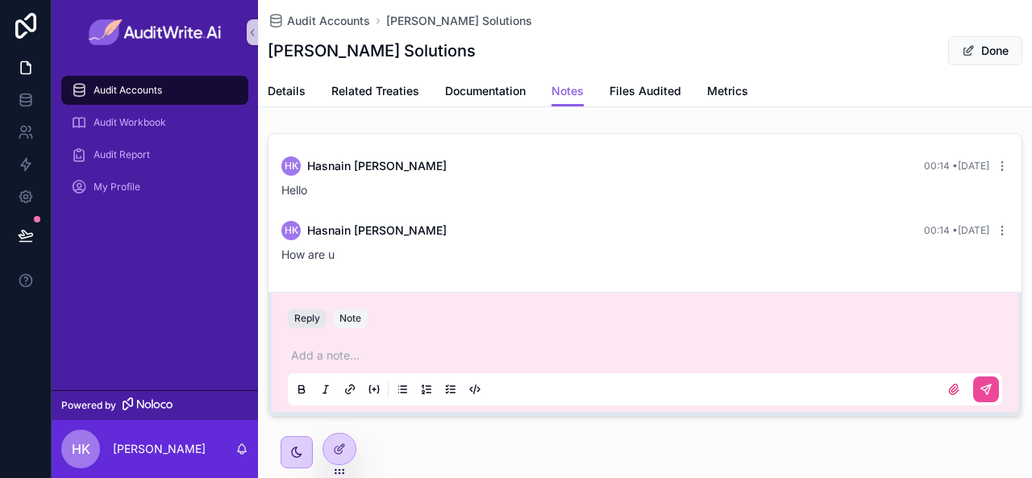
click at [306, 318] on button "Reply" at bounding box center [307, 318] width 39 height 19
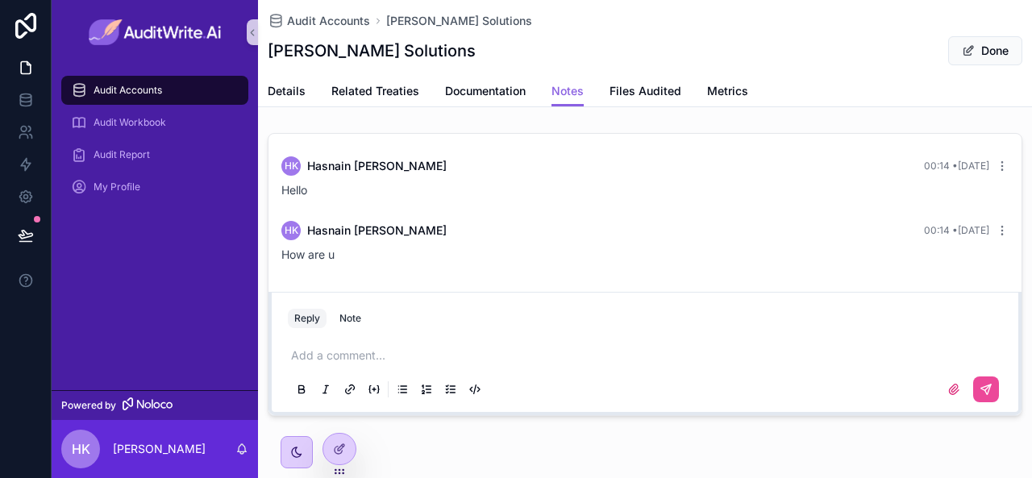
click at [303, 251] on span "How are u" at bounding box center [308, 255] width 53 height 14
click at [996, 228] on icon "scrollable content" at bounding box center [1002, 230] width 13 height 13
click at [140, 86] on span "Audit Accounts" at bounding box center [128, 90] width 69 height 13
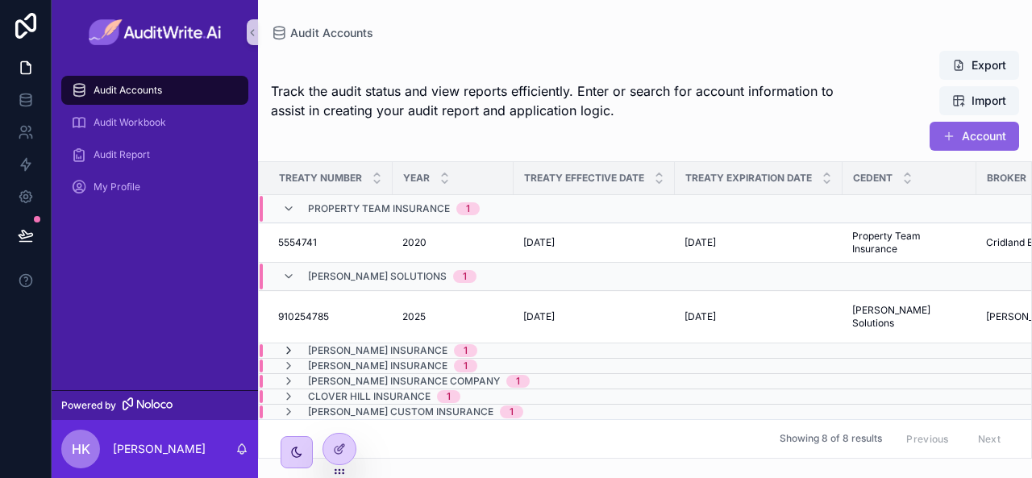
click at [287, 344] on icon "scrollable content" at bounding box center [288, 350] width 13 height 13
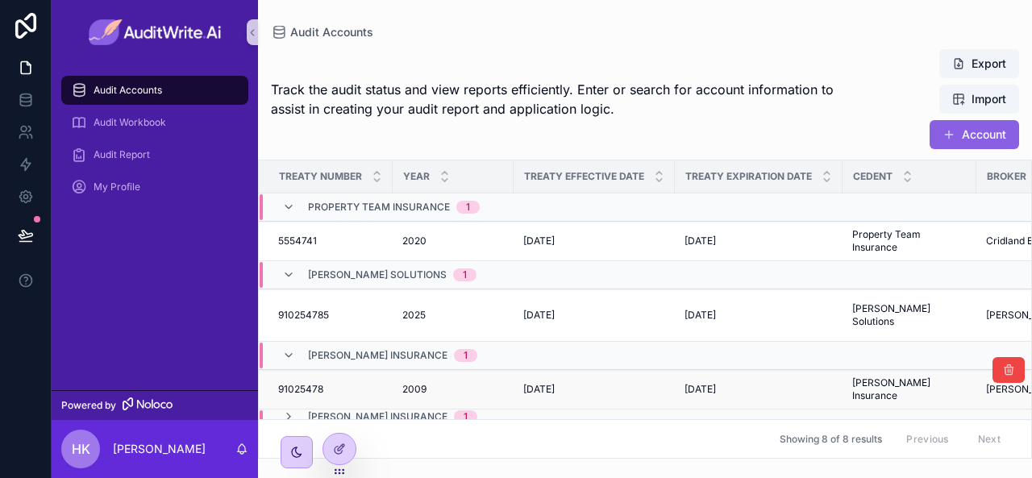
click at [305, 383] on span "91025478" at bounding box center [300, 389] width 45 height 13
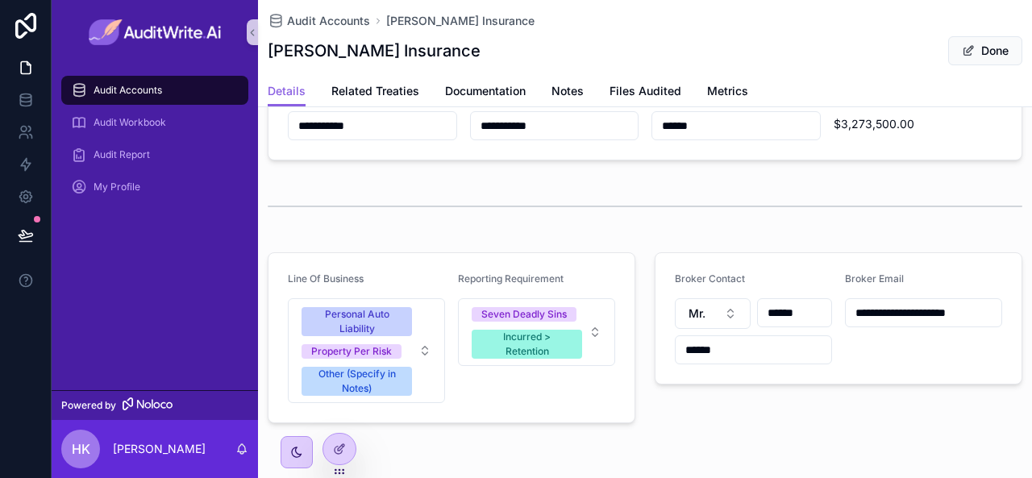
scroll to position [330, 0]
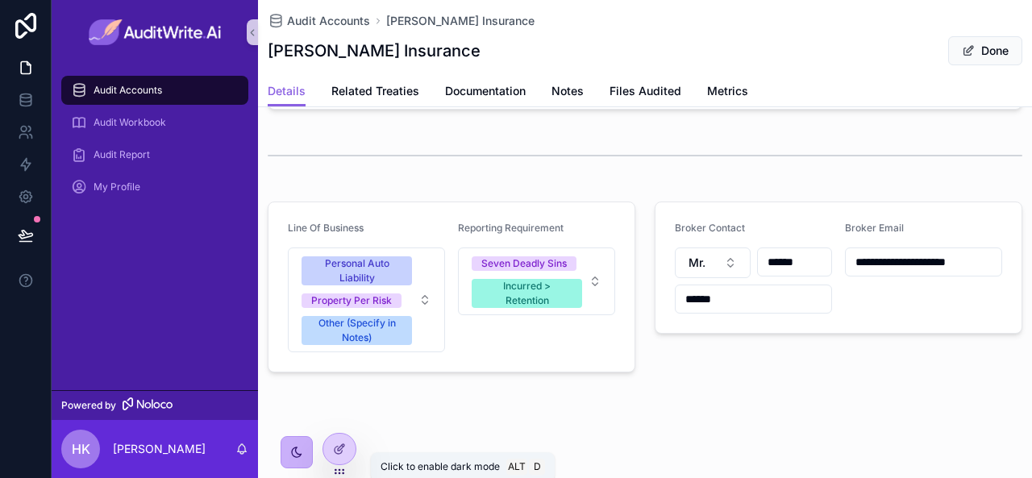
click at [295, 449] on icon "scrollable content" at bounding box center [296, 452] width 13 height 13
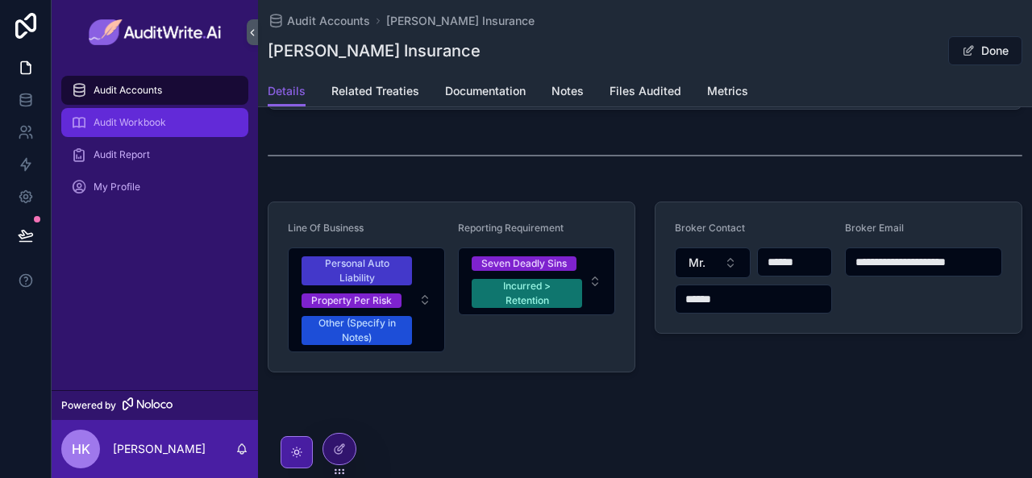
click at [141, 127] on span "Audit Workbook" at bounding box center [130, 122] width 73 height 13
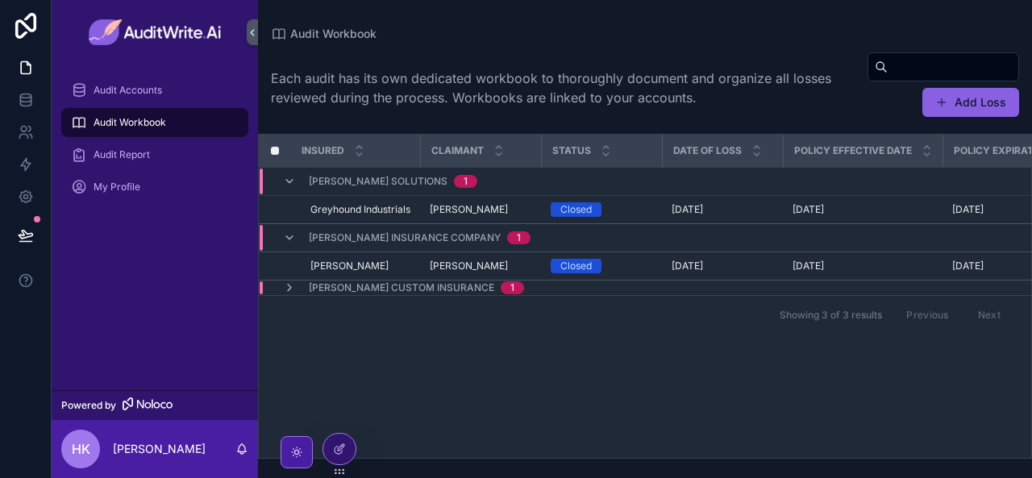
click at [294, 451] on icon "scrollable content" at bounding box center [296, 452] width 4 height 4
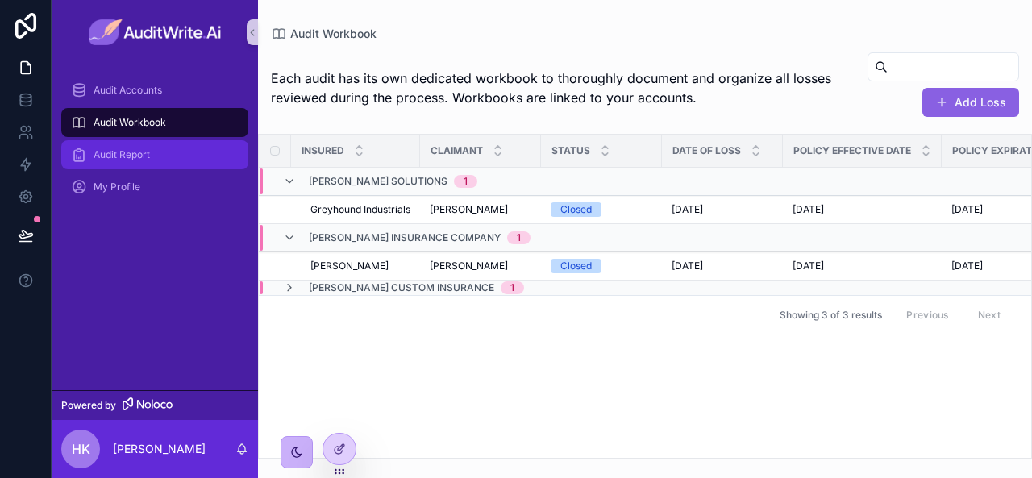
click at [121, 164] on div "Audit Report" at bounding box center [155, 155] width 168 height 26
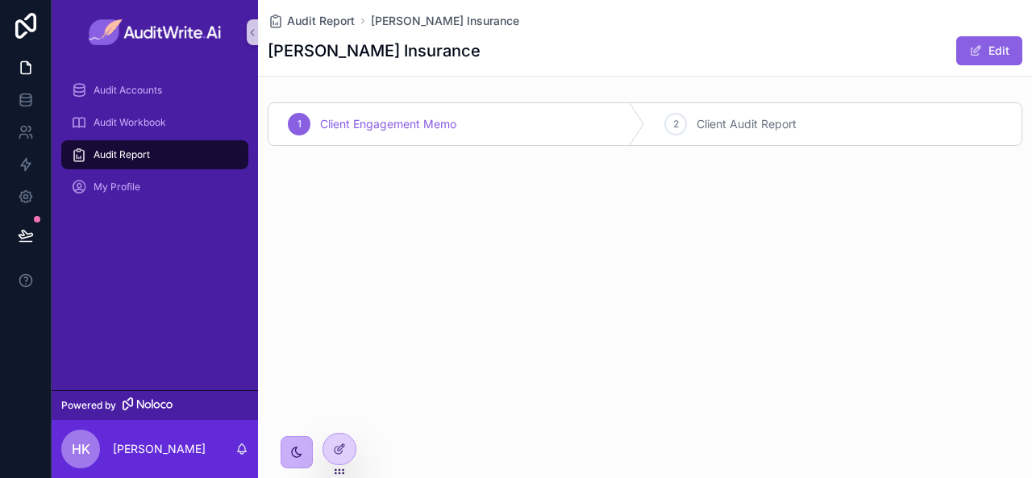
click at [182, 159] on div "Audit Report" at bounding box center [155, 155] width 168 height 26
click at [156, 127] on span "Audit Workbook" at bounding box center [130, 122] width 73 height 13
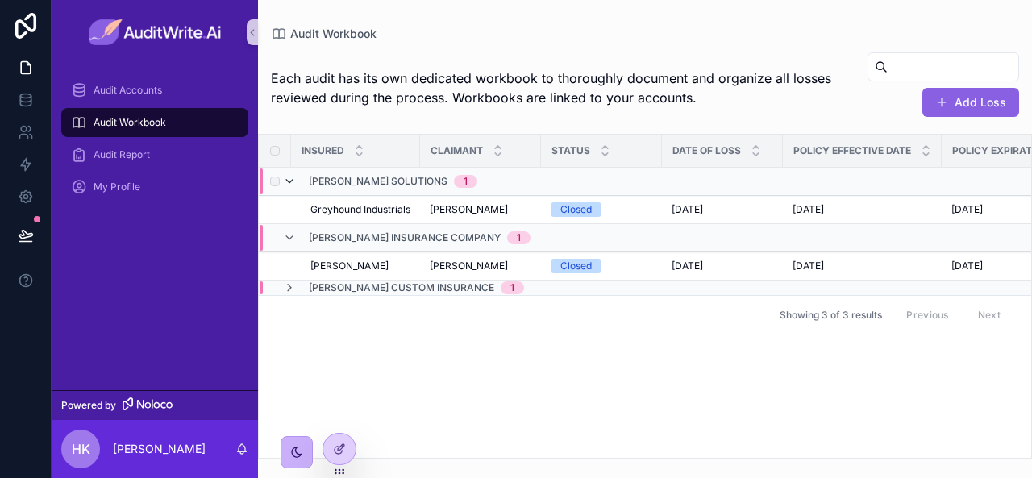
click at [292, 183] on icon "scrollable content" at bounding box center [289, 181] width 13 height 13
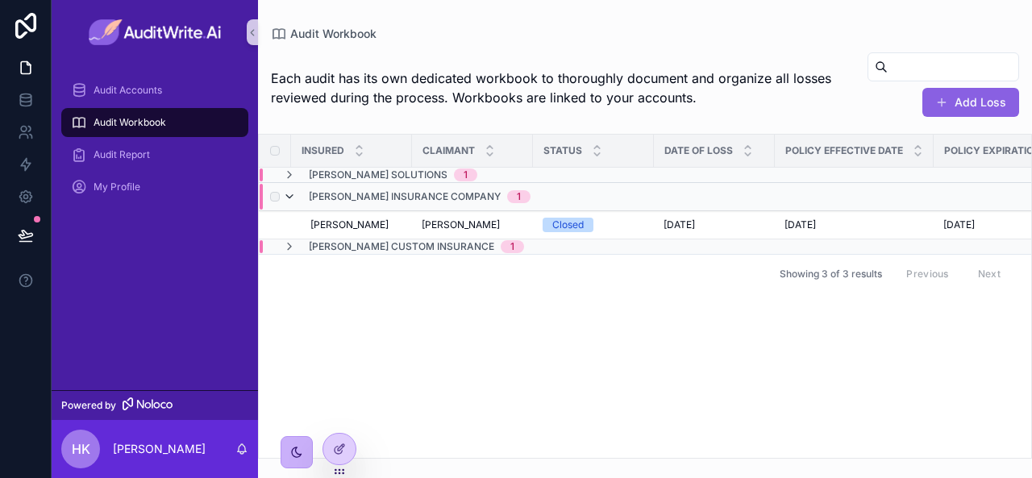
click at [290, 196] on icon "scrollable content" at bounding box center [289, 196] width 13 height 13
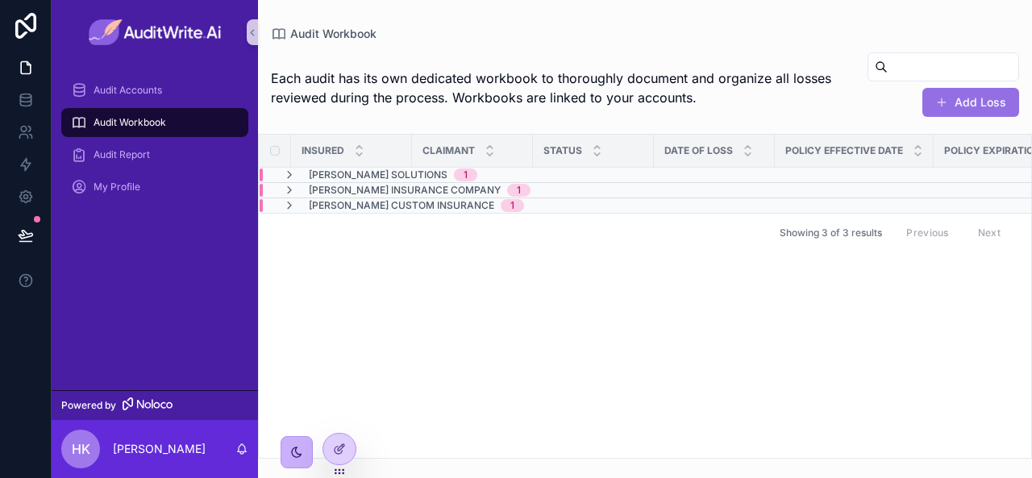
click at [960, 106] on button "Add Loss" at bounding box center [971, 102] width 97 height 29
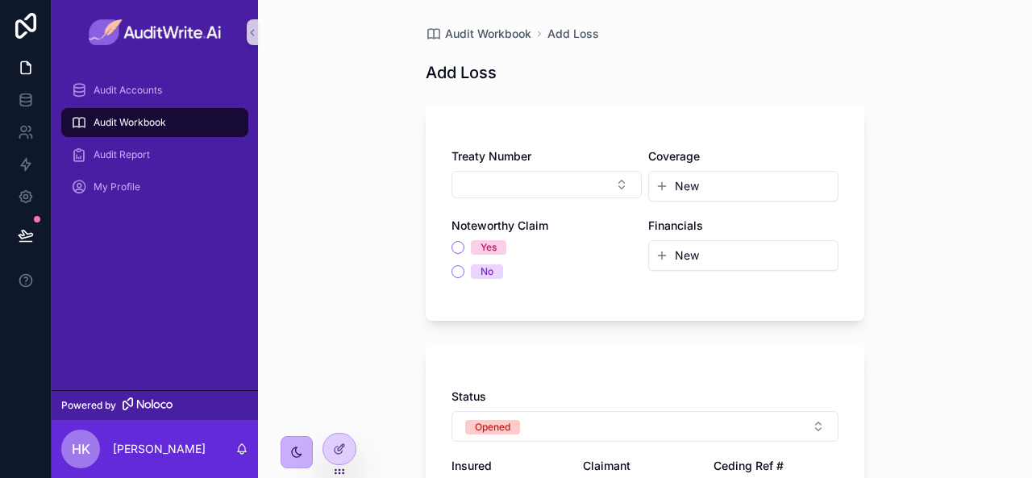
scroll to position [82, 0]
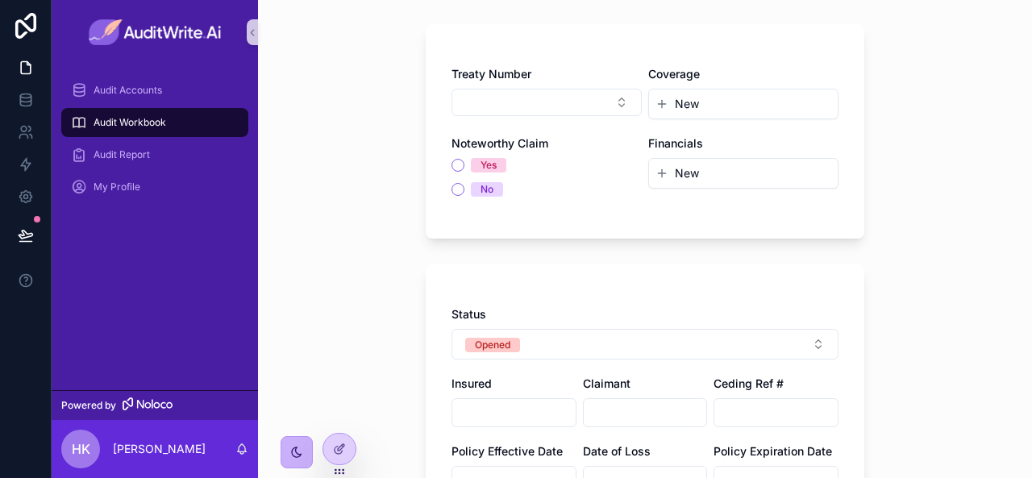
click at [674, 81] on label "Coverage" at bounding box center [675, 74] width 52 height 16
click at [686, 102] on span "New" at bounding box center [687, 104] width 24 height 16
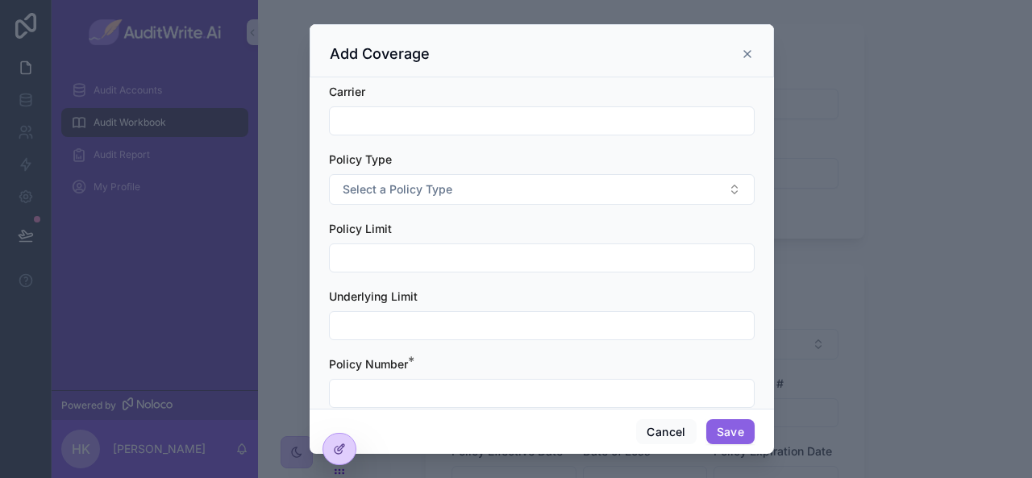
scroll to position [94, 0]
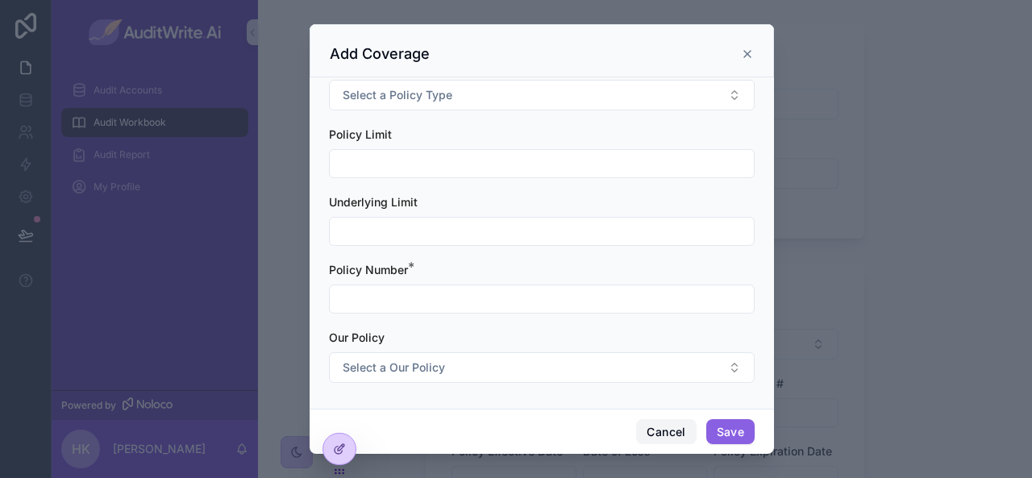
click at [669, 436] on button "Cancel" at bounding box center [666, 432] width 60 height 26
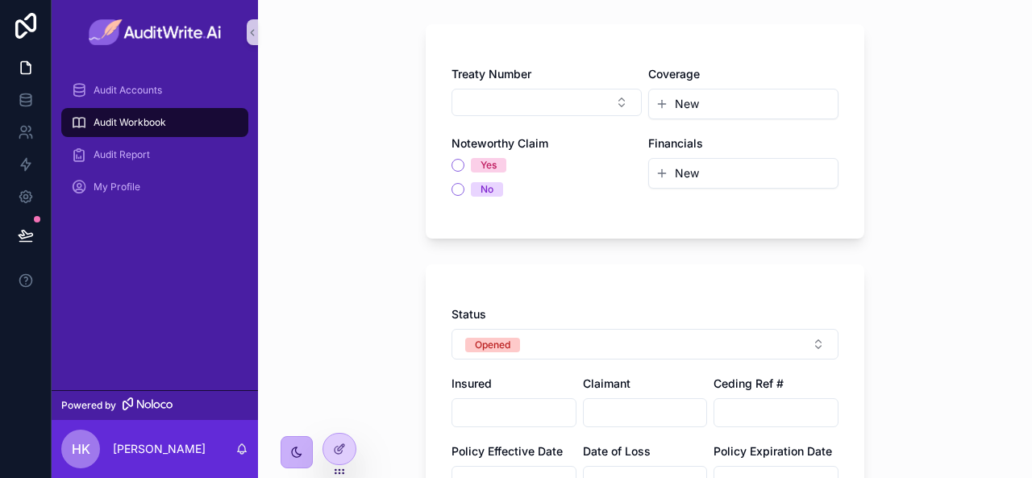
click at [690, 175] on span "New" at bounding box center [687, 173] width 24 height 16
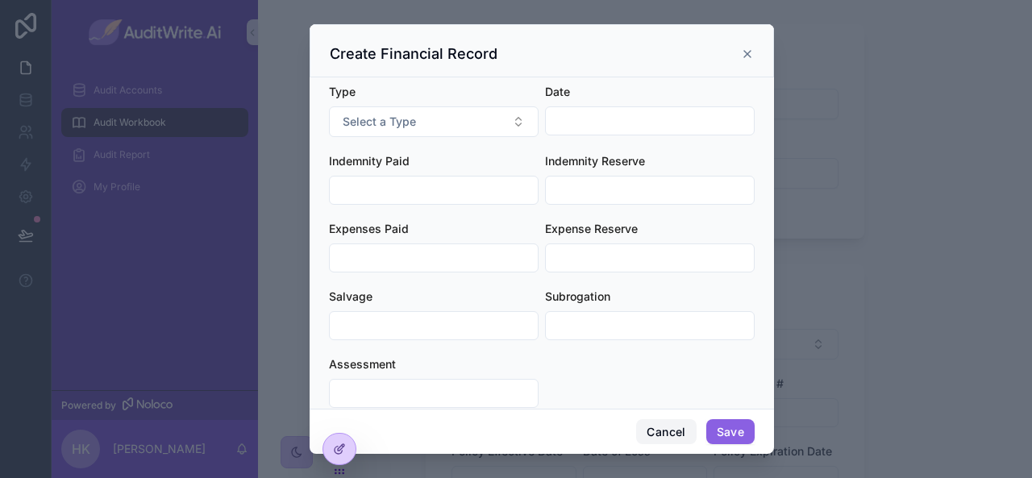
click at [671, 425] on button "Cancel" at bounding box center [666, 432] width 60 height 26
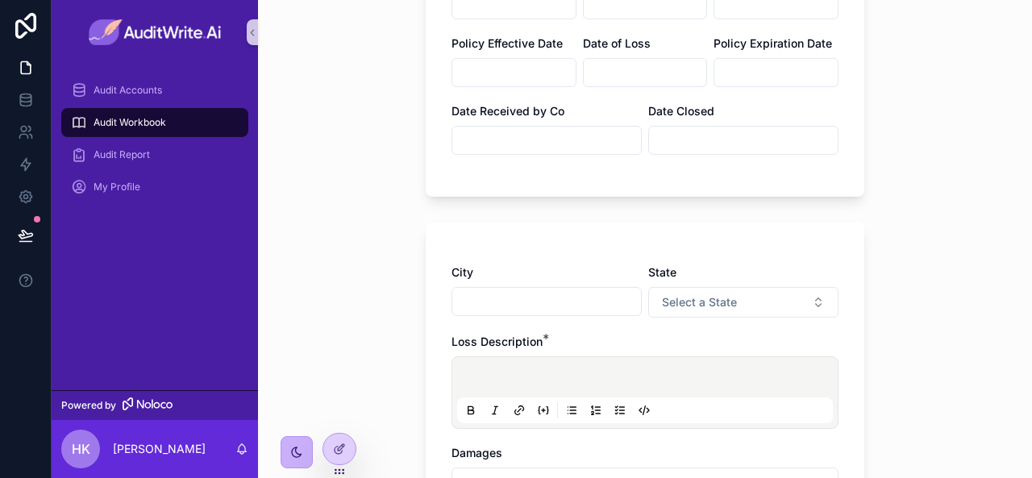
scroll to position [699, 0]
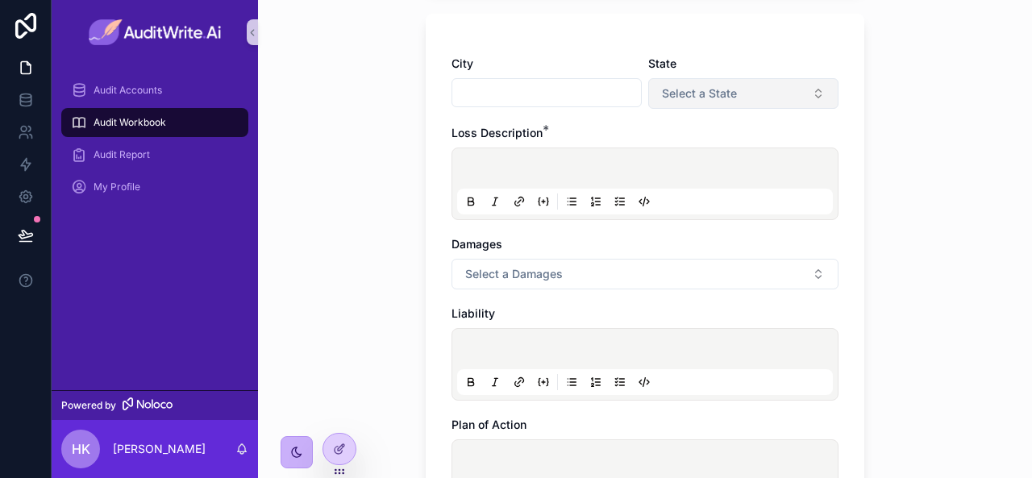
click at [702, 90] on span "Select a State" at bounding box center [699, 94] width 75 height 16
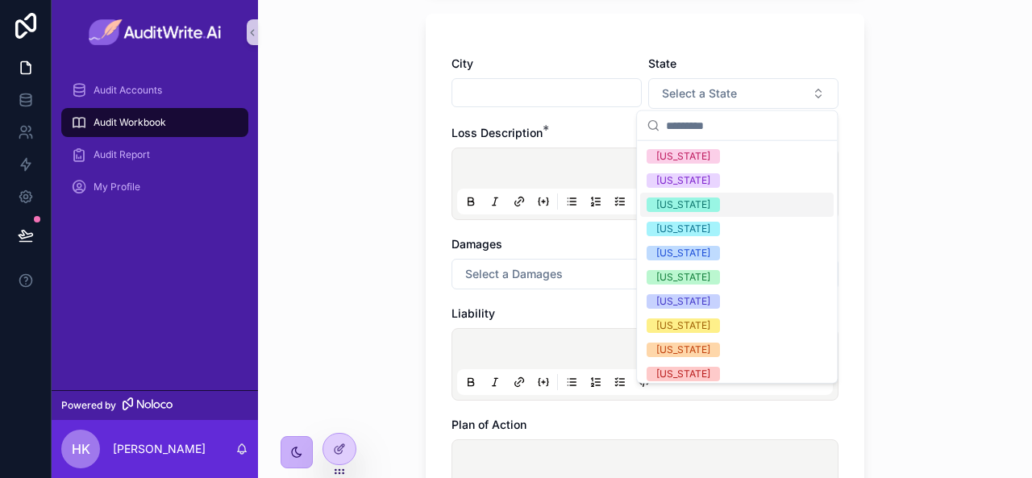
click at [393, 273] on div "Audit Workbook Add Loss Add Loss Treaty Number Coverage New Noteworthy Claim Ye…" at bounding box center [645, 239] width 774 height 478
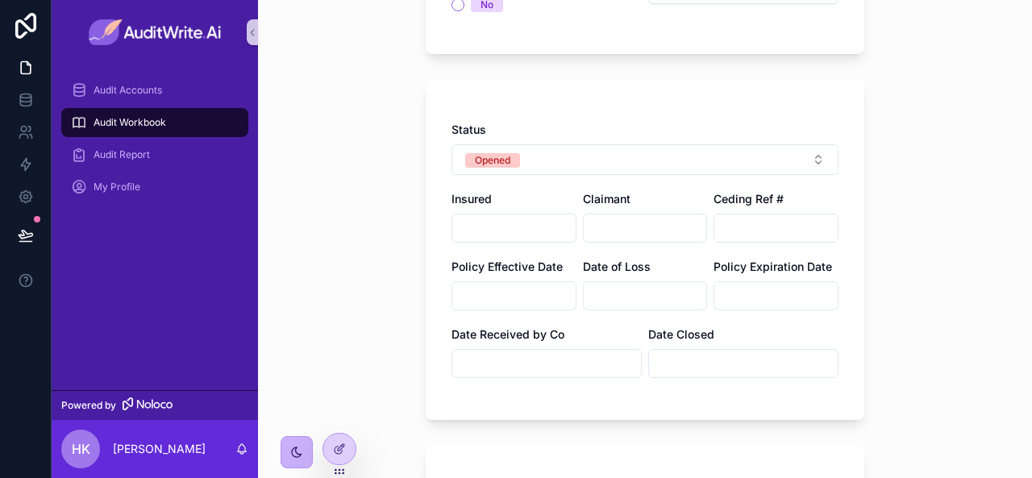
scroll to position [269, 0]
click at [154, 117] on span "Audit Workbook" at bounding box center [130, 122] width 73 height 13
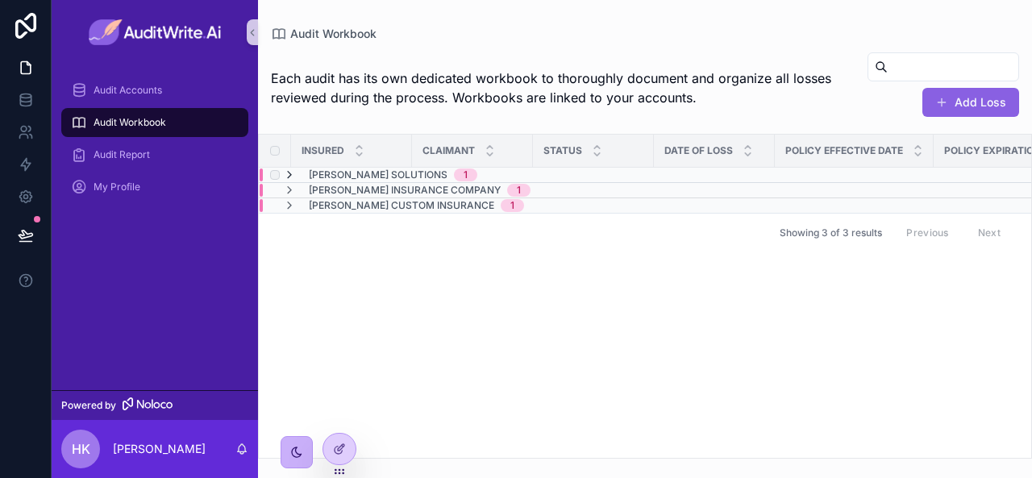
click at [293, 173] on icon "scrollable content" at bounding box center [289, 175] width 13 height 13
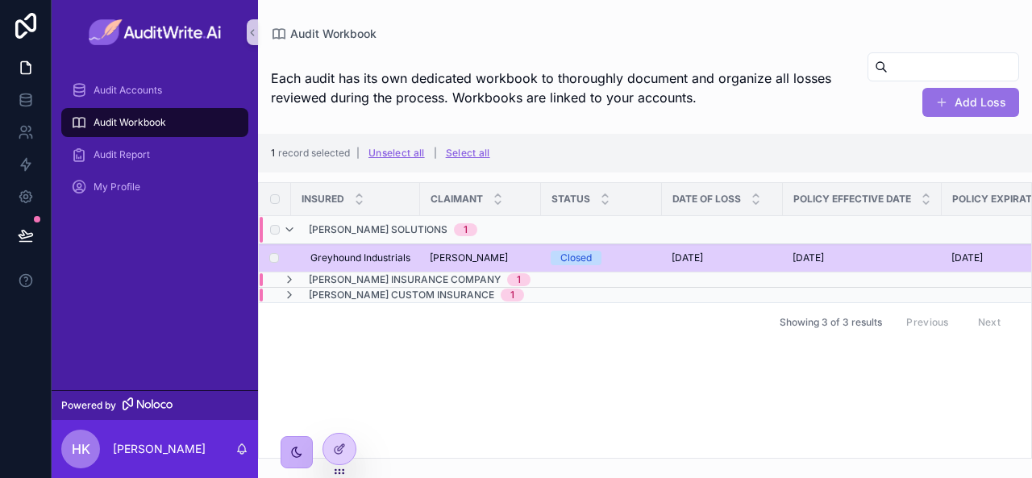
click at [952, 110] on button "Add Loss" at bounding box center [971, 102] width 97 height 29
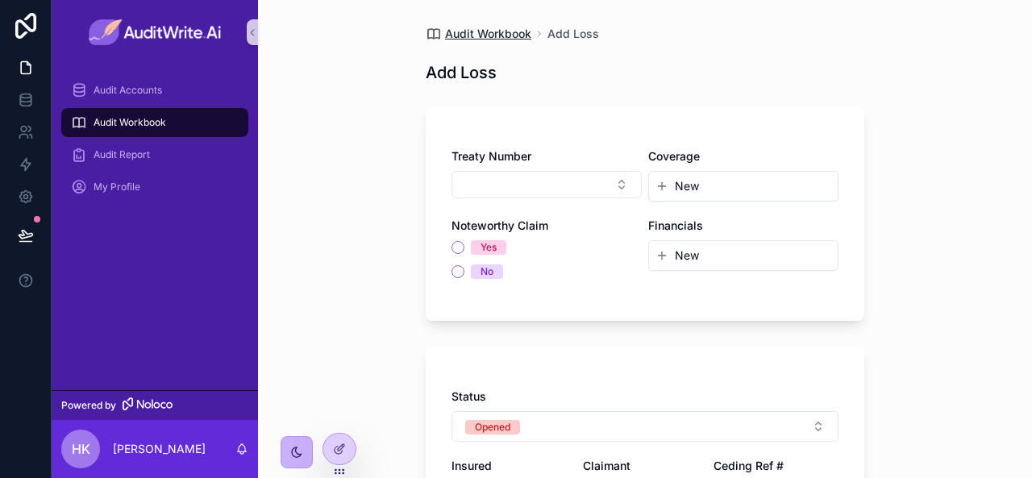
click at [466, 31] on span "Audit Workbook" at bounding box center [488, 34] width 86 height 16
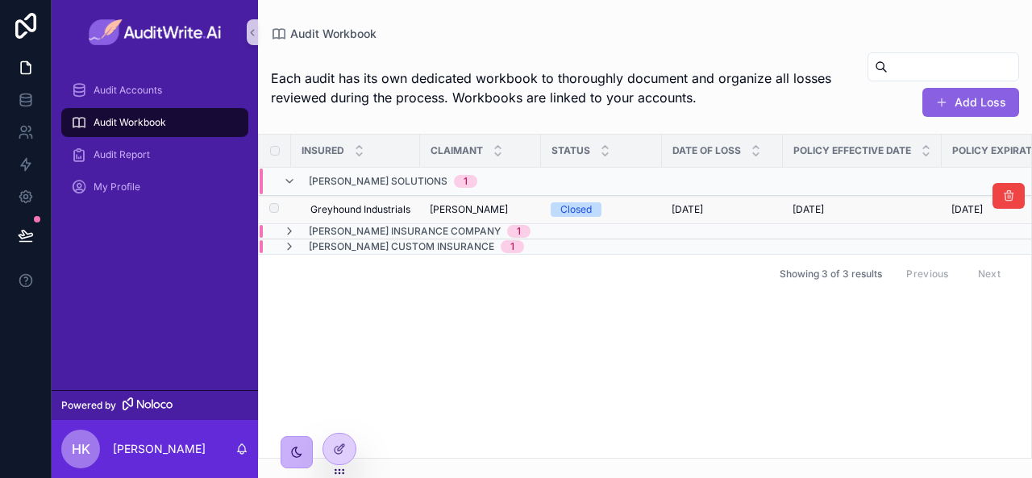
click at [405, 204] on span "Greyhound Industrials" at bounding box center [361, 209] width 100 height 13
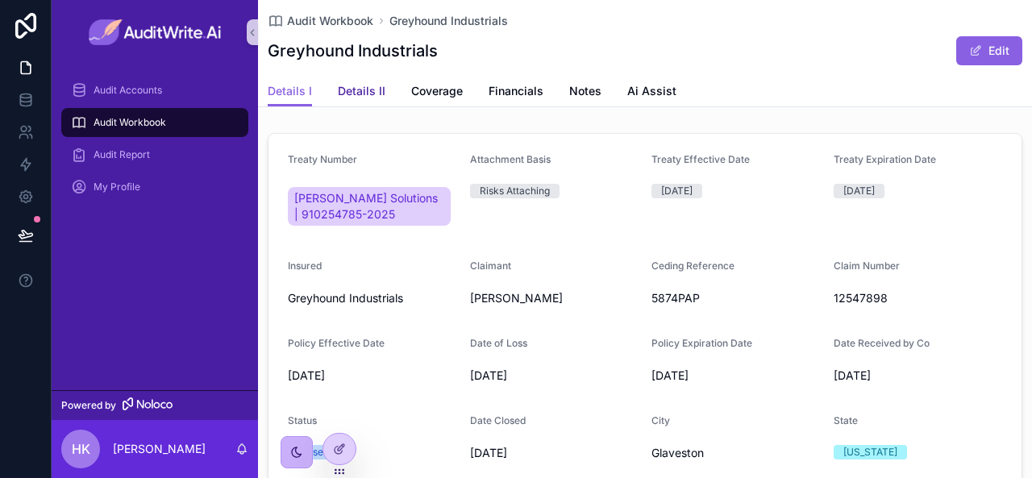
click at [352, 81] on link "Details II" at bounding box center [362, 93] width 48 height 32
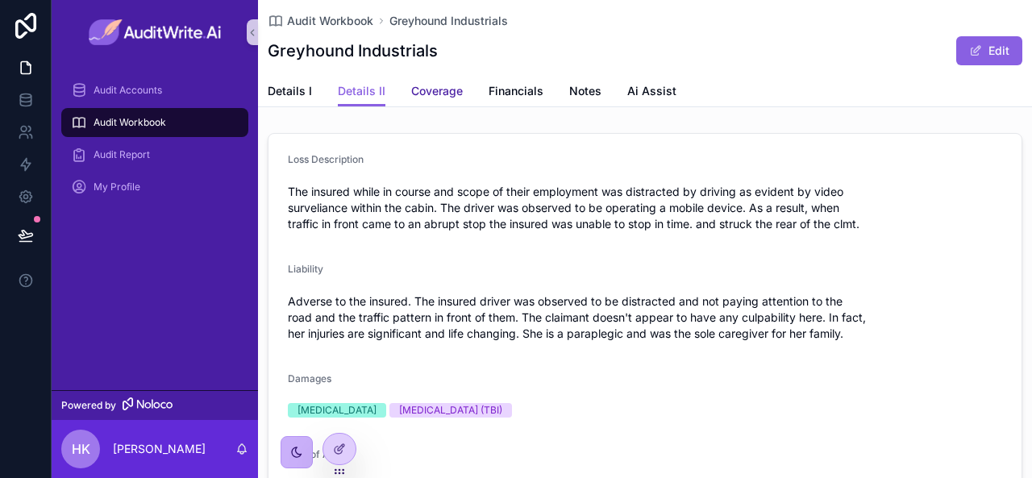
click at [431, 88] on span "Coverage" at bounding box center [437, 91] width 52 height 16
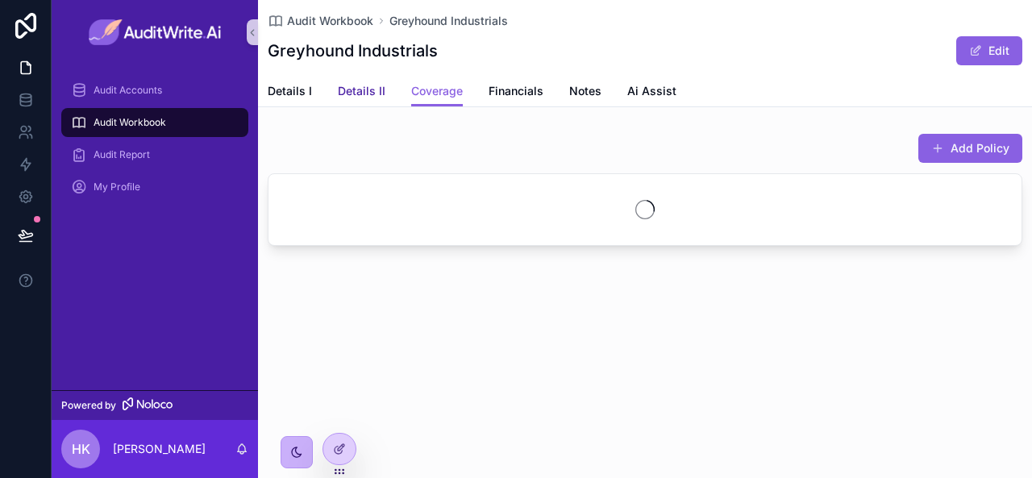
click at [379, 89] on span "Details II" at bounding box center [362, 91] width 48 height 16
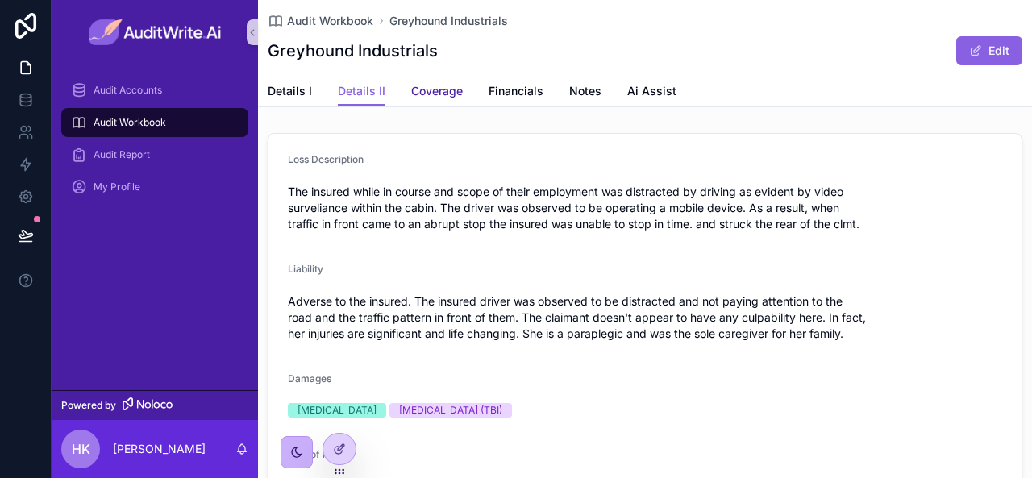
click at [428, 94] on span "Coverage" at bounding box center [437, 91] width 52 height 16
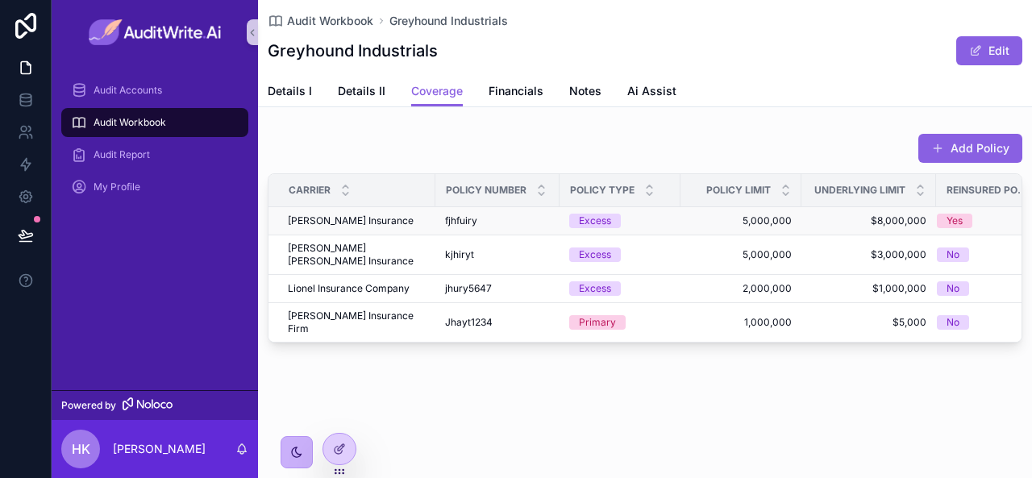
click at [301, 224] on span "[PERSON_NAME] Insurance" at bounding box center [351, 221] width 126 height 13
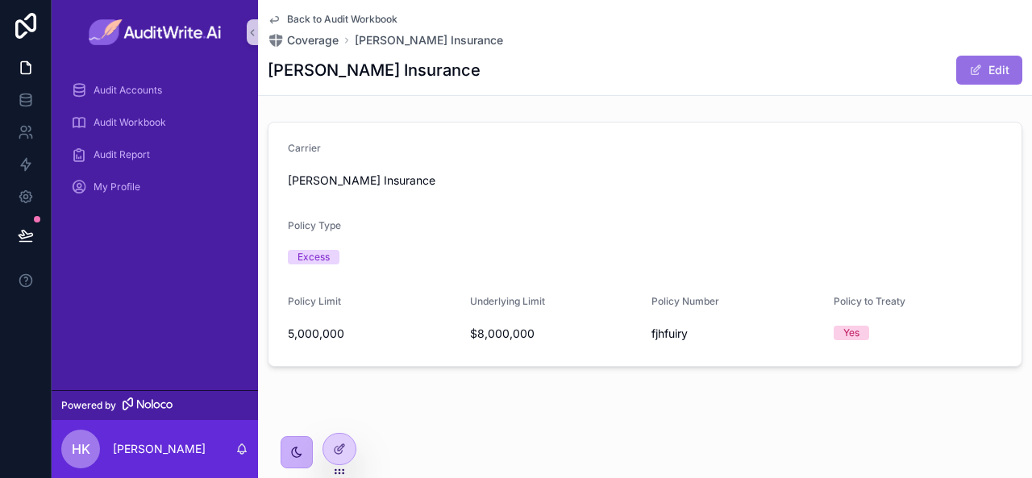
click at [993, 65] on button "Edit" at bounding box center [990, 70] width 66 height 29
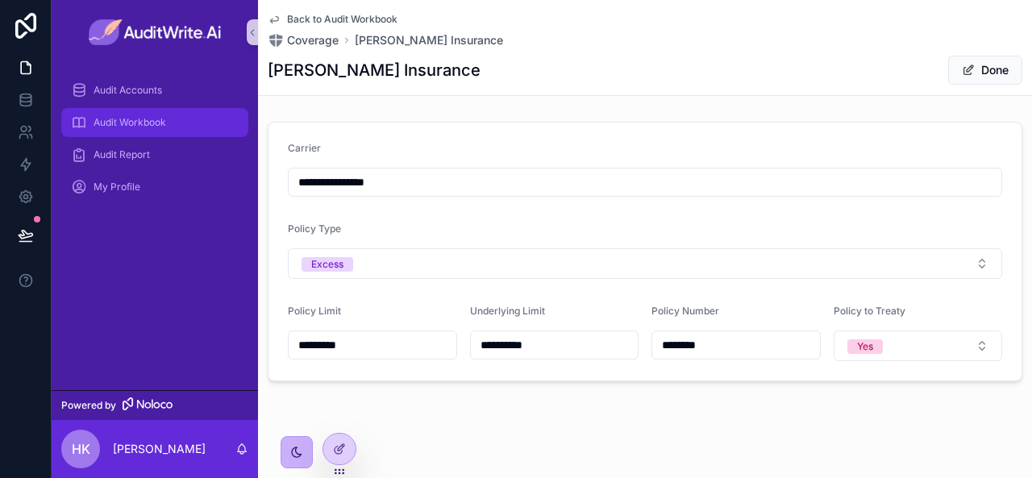
click at [160, 115] on div "Audit Workbook" at bounding box center [155, 123] width 168 height 26
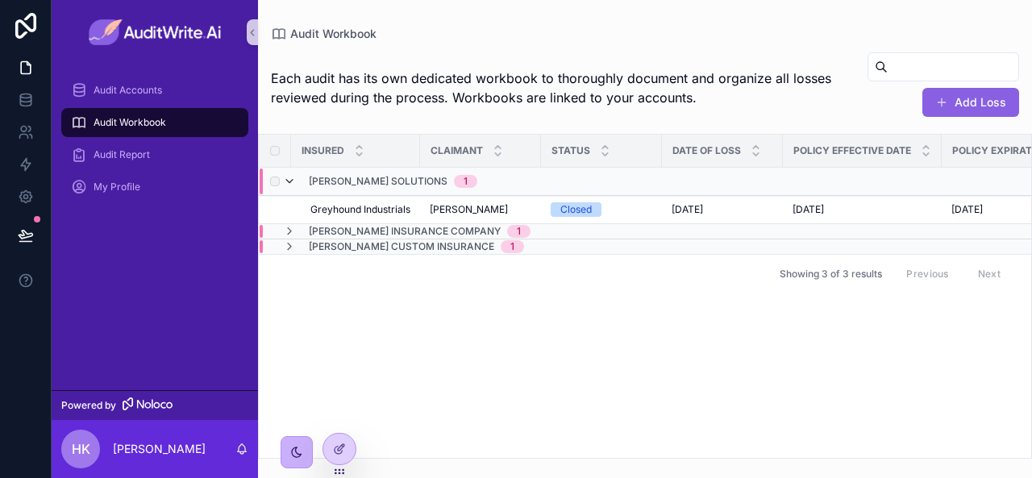
click at [289, 181] on icon "scrollable content" at bounding box center [289, 181] width 13 height 13
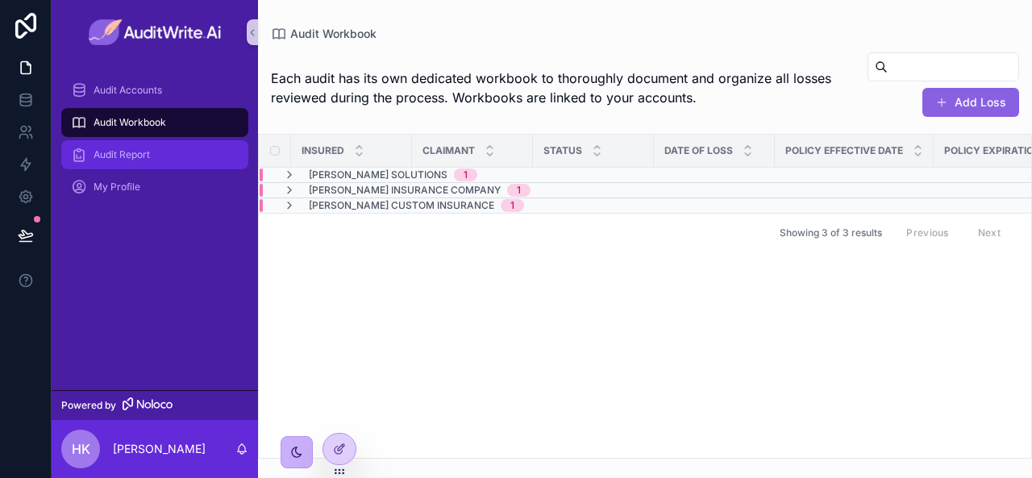
click at [166, 146] on div "Audit Report" at bounding box center [155, 155] width 168 height 26
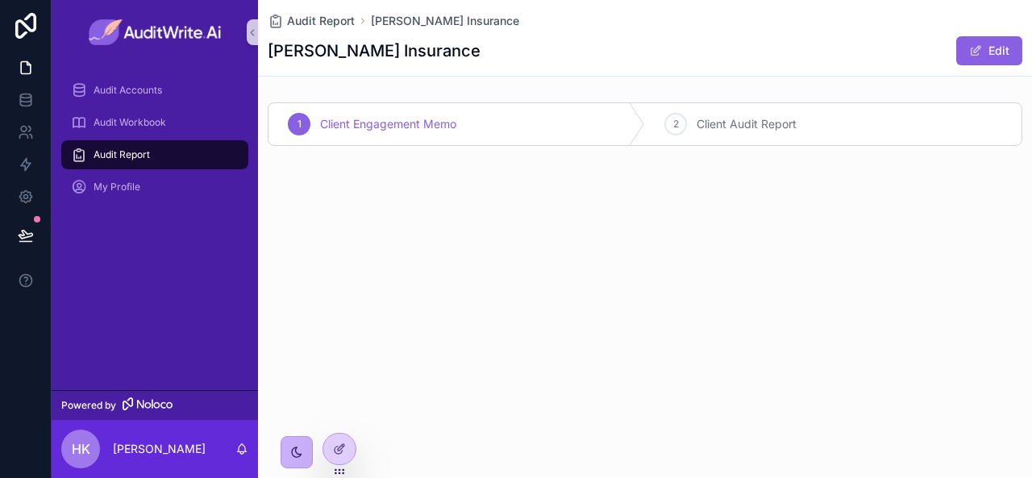
click at [379, 123] on span "Client Engagement Memo" at bounding box center [388, 124] width 136 height 16
click at [673, 133] on div "2" at bounding box center [676, 124] width 23 height 23
click at [448, 122] on span "Client Engagement Memo" at bounding box center [388, 124] width 136 height 16
click at [683, 120] on div "2" at bounding box center [676, 124] width 23 height 23
click at [415, 98] on div "Client Engagement Memo 2 Client Audit Report" at bounding box center [645, 124] width 774 height 56
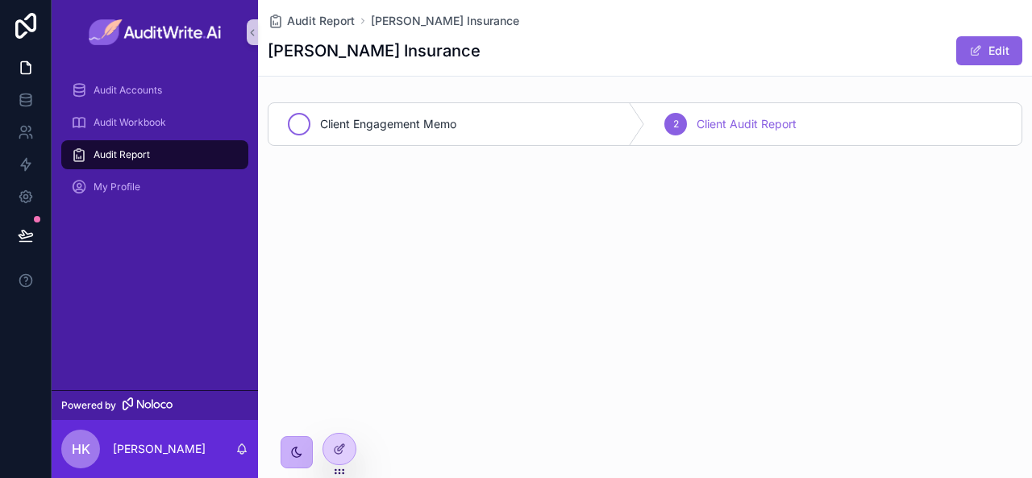
click at [454, 128] on span "Client Engagement Memo" at bounding box center [388, 124] width 136 height 16
click at [674, 115] on div "2" at bounding box center [676, 124] width 23 height 23
click at [476, 128] on div "Client Engagement Memo" at bounding box center [457, 124] width 377 height 42
click at [700, 120] on span "Client Audit Report" at bounding box center [747, 124] width 100 height 16
click at [428, 114] on div "Client Engagement Memo" at bounding box center [457, 124] width 377 height 42
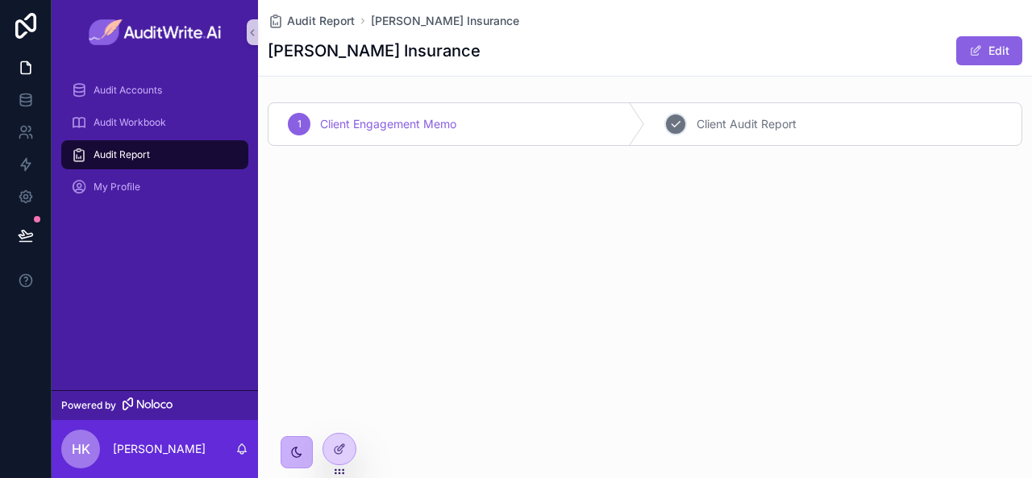
click at [670, 118] on div "2" at bounding box center [676, 124] width 23 height 23
click at [439, 142] on div "Client Engagement Memo" at bounding box center [457, 124] width 377 height 42
click at [690, 122] on div "2 Client Audit Report" at bounding box center [833, 124] width 377 height 42
click at [1008, 59] on button "Edit" at bounding box center [990, 50] width 66 height 29
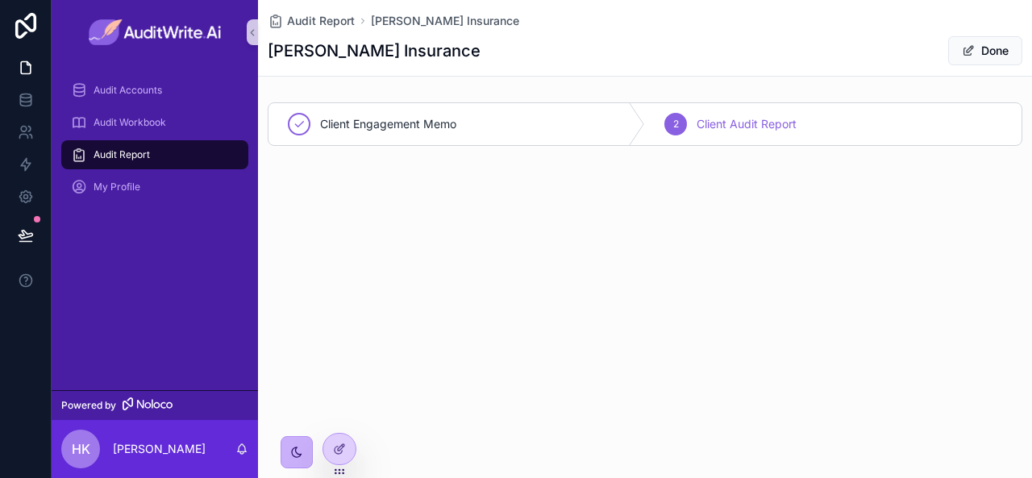
click at [771, 120] on span "Client Audit Report" at bounding box center [747, 124] width 100 height 16
click at [375, 122] on span "Client Engagement Memo" at bounding box center [388, 124] width 136 height 16
click at [678, 119] on icon "scrollable content" at bounding box center [676, 124] width 13 height 13
click at [344, 114] on div "Client Engagement Memo" at bounding box center [457, 124] width 377 height 42
click at [743, 117] on span "Client Audit Report" at bounding box center [747, 124] width 100 height 16
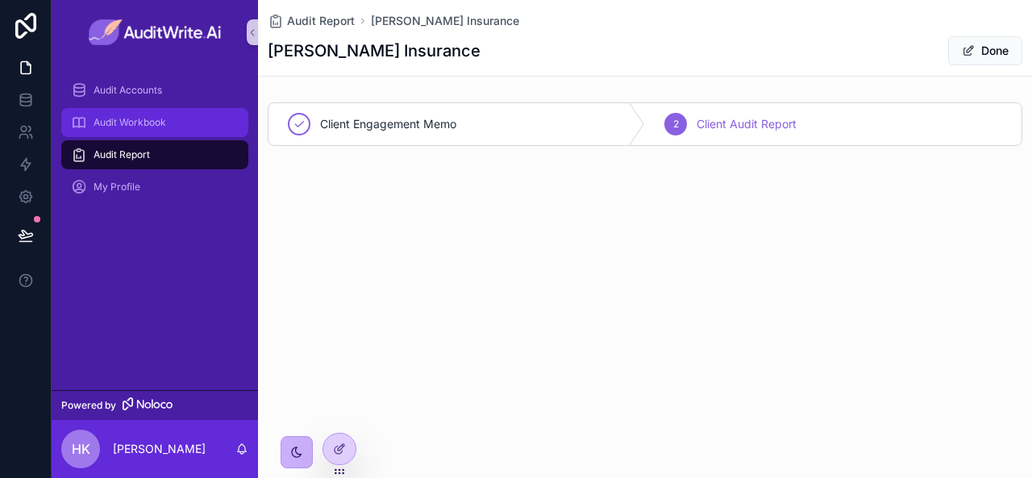
click at [132, 119] on span "Audit Workbook" at bounding box center [130, 122] width 73 height 13
